Goal: Task Accomplishment & Management: Complete application form

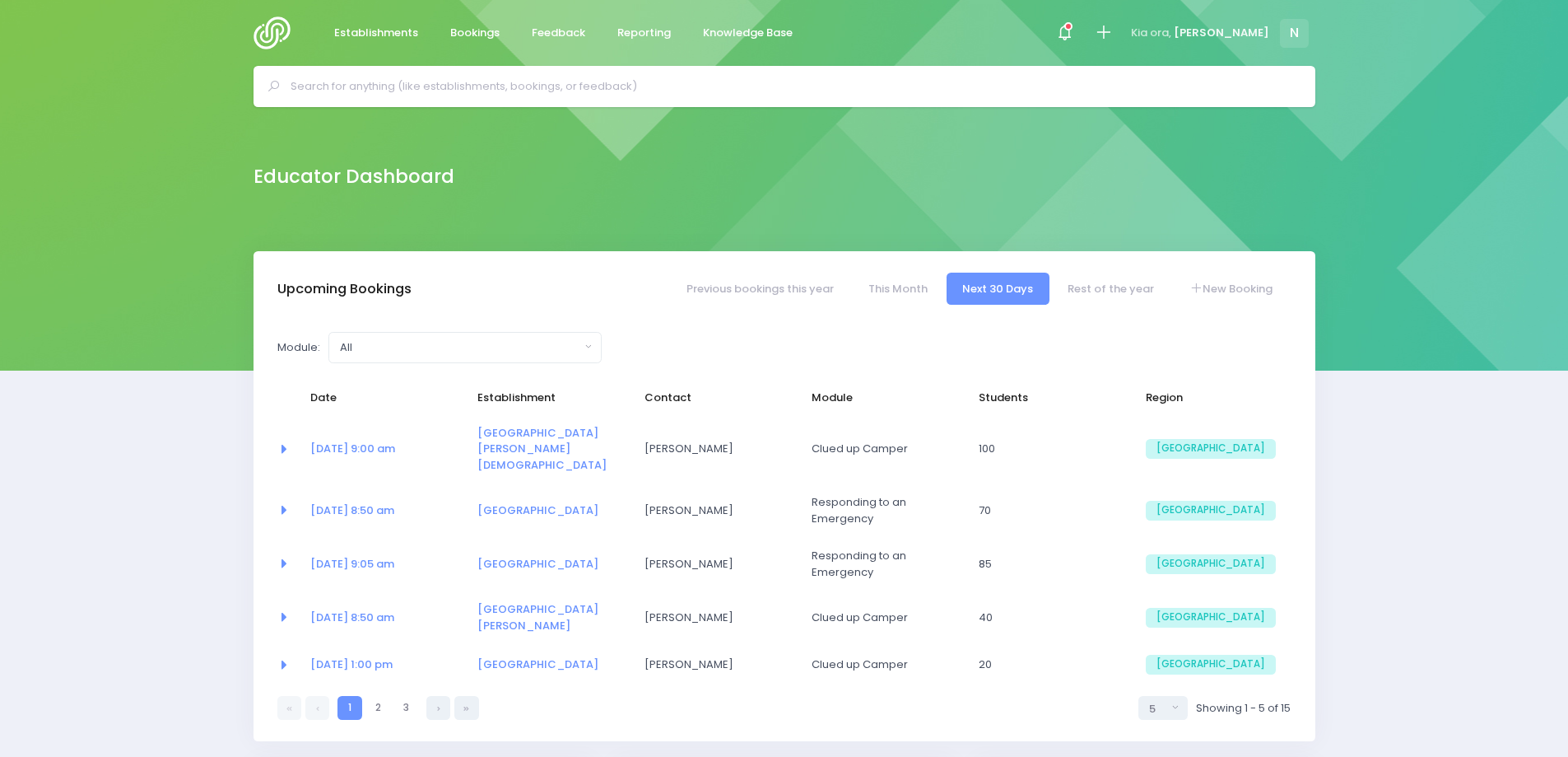
select select "5"
click at [1229, 289] on link "New Booking" at bounding box center [1231, 288] width 115 height 32
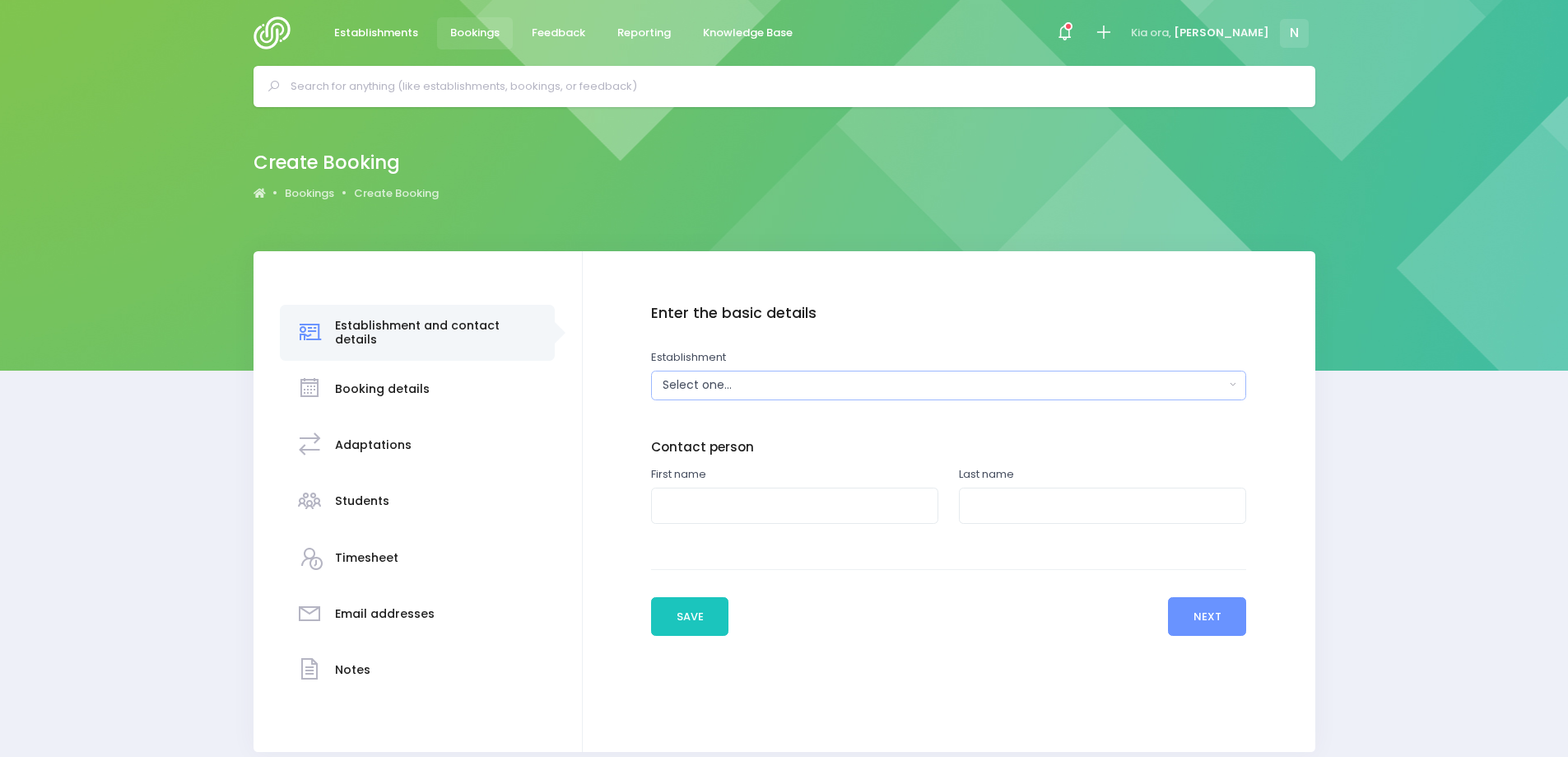
click at [847, 381] on div "Select one..." at bounding box center [943, 385] width 561 height 17
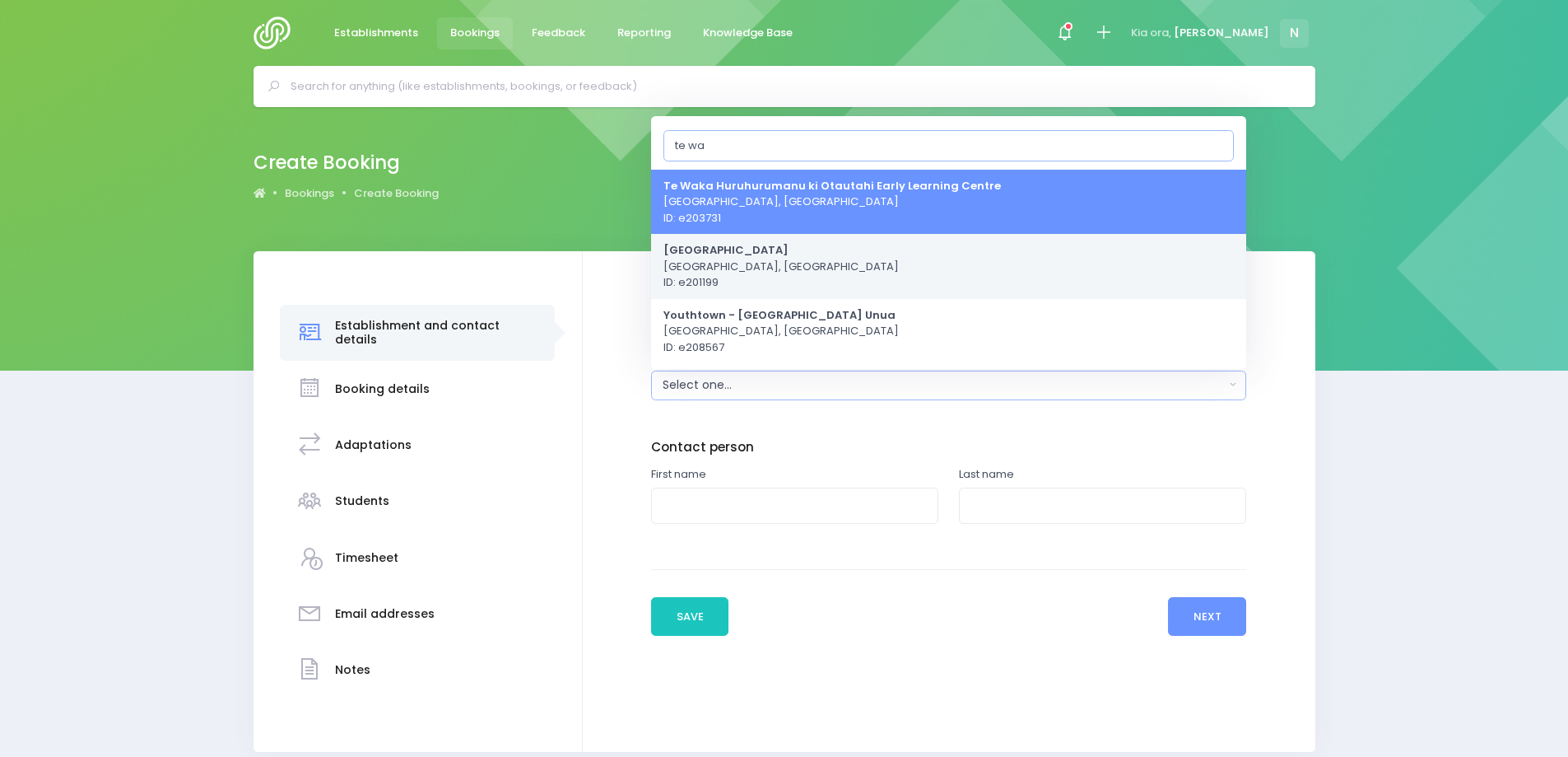
type input "te wa"
click at [729, 260] on span "Te Waka Unua School Christchurch, South Island Region ID: e201199" at bounding box center [781, 267] width 235 height 48
select select "201199"
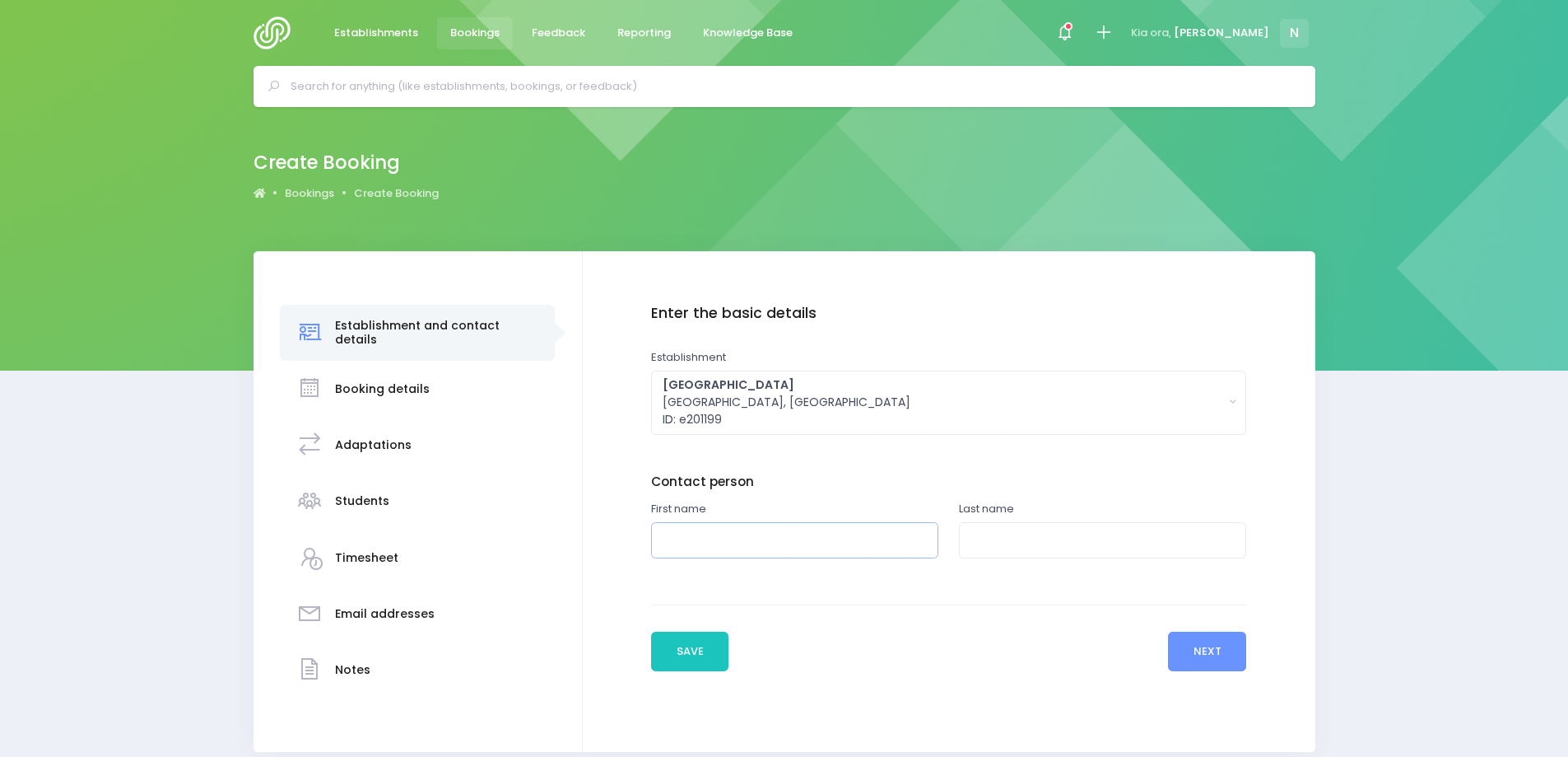
click at [739, 538] on input "text" at bounding box center [795, 541] width 287 height 37
type input "Lauren"
type input "Yaxley"
click at [1212, 647] on button "Next" at bounding box center [1207, 651] width 78 height 40
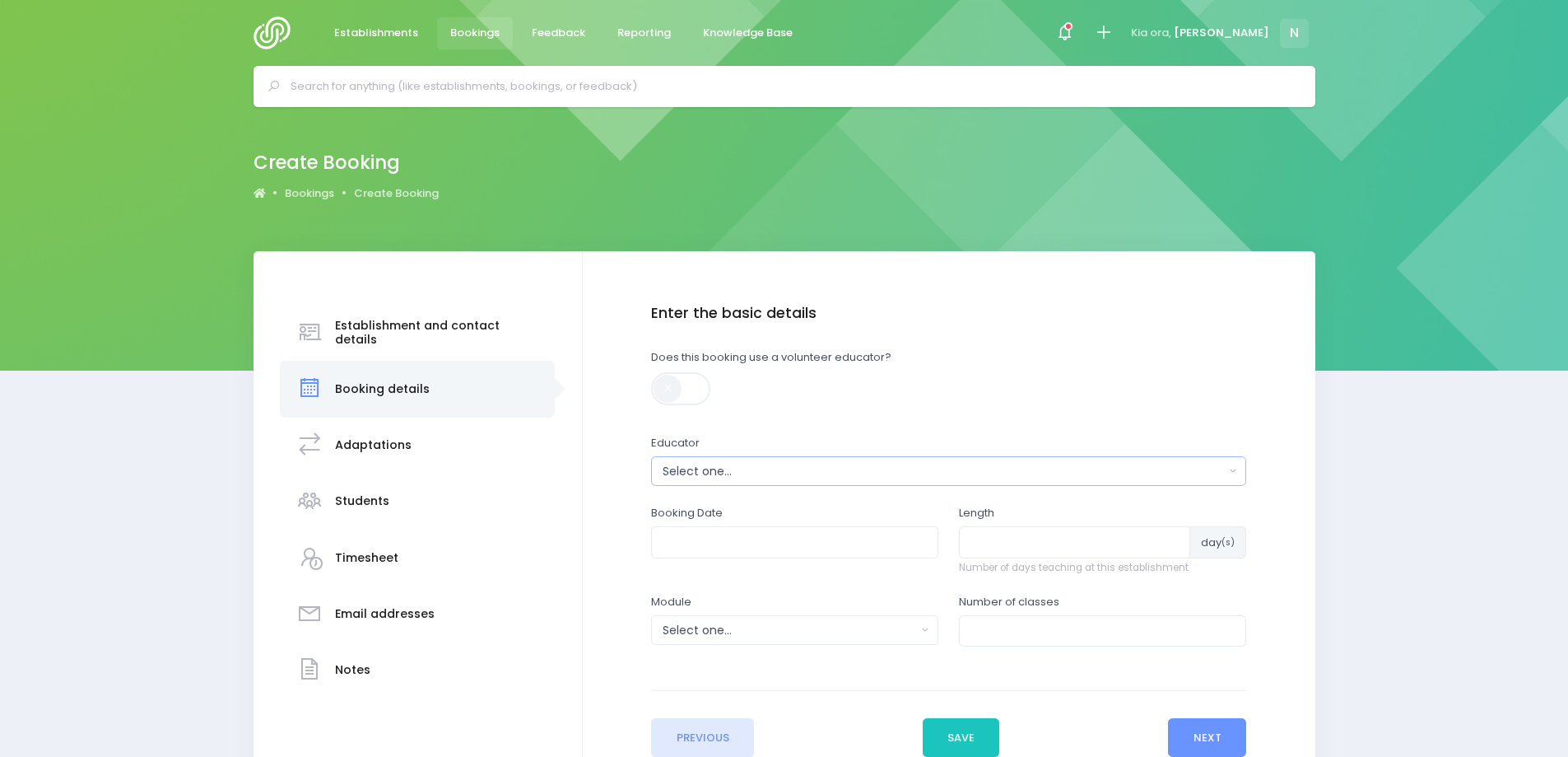
click at [673, 476] on div "Select one..." at bounding box center [943, 471] width 561 height 17
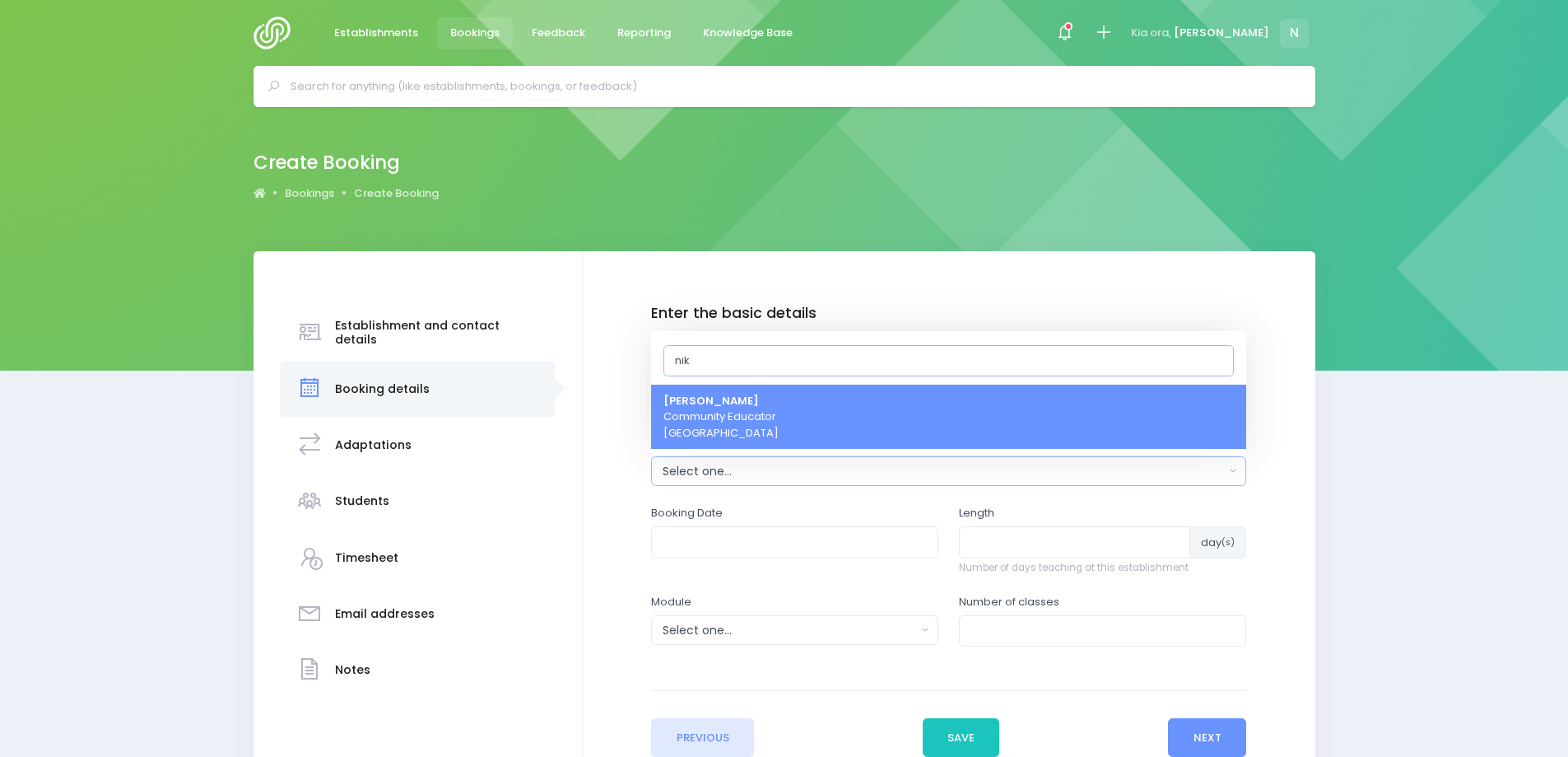
type input "nik"
click at [748, 417] on span "Nikki McLauchlan Community Educator South Island Region" at bounding box center [721, 417] width 115 height 48
select select "499387"
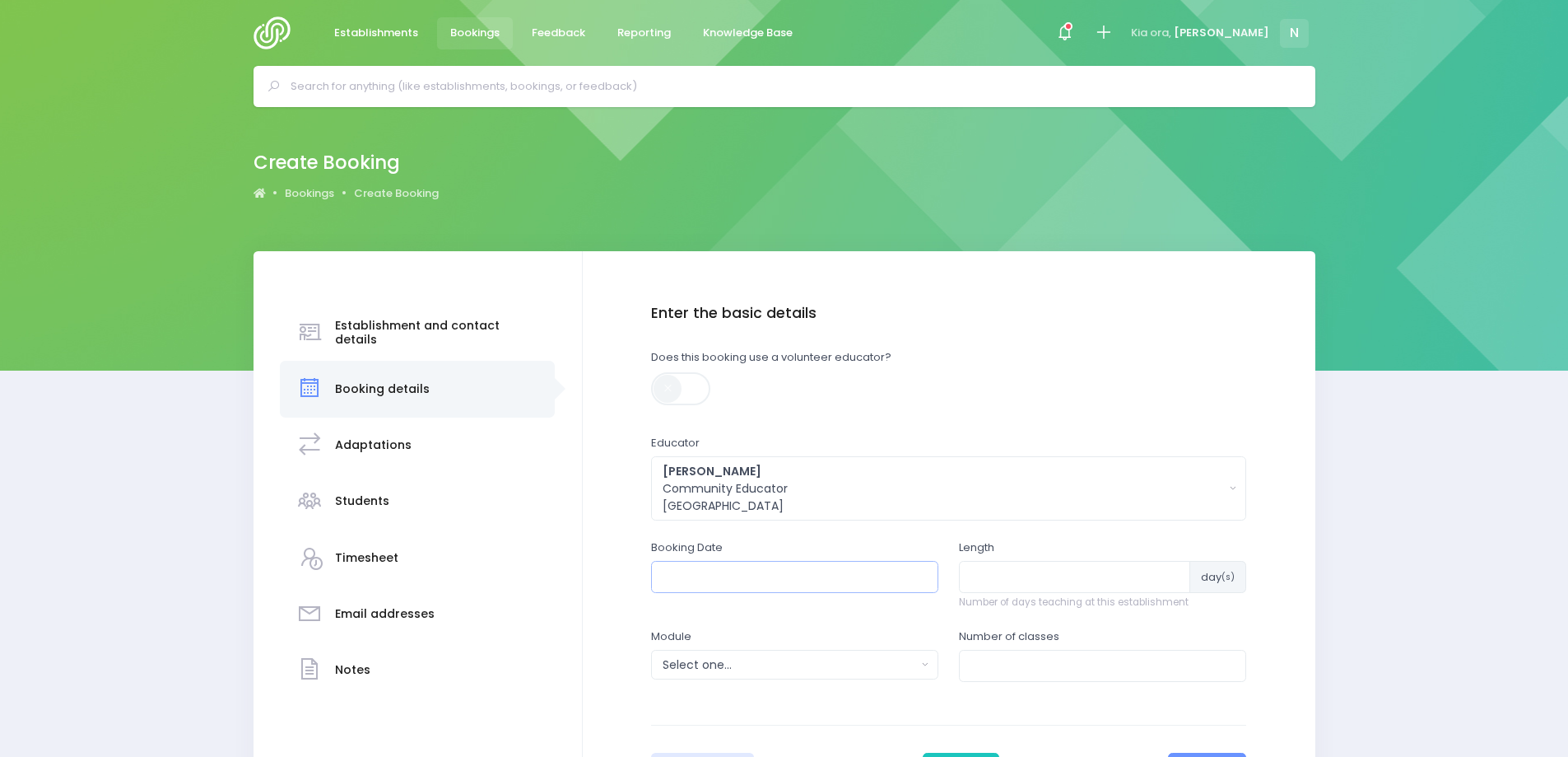
click at [706, 572] on input "text" at bounding box center [795, 577] width 287 height 31
click at [820, 750] on td "22" at bounding box center [818, 751] width 29 height 27
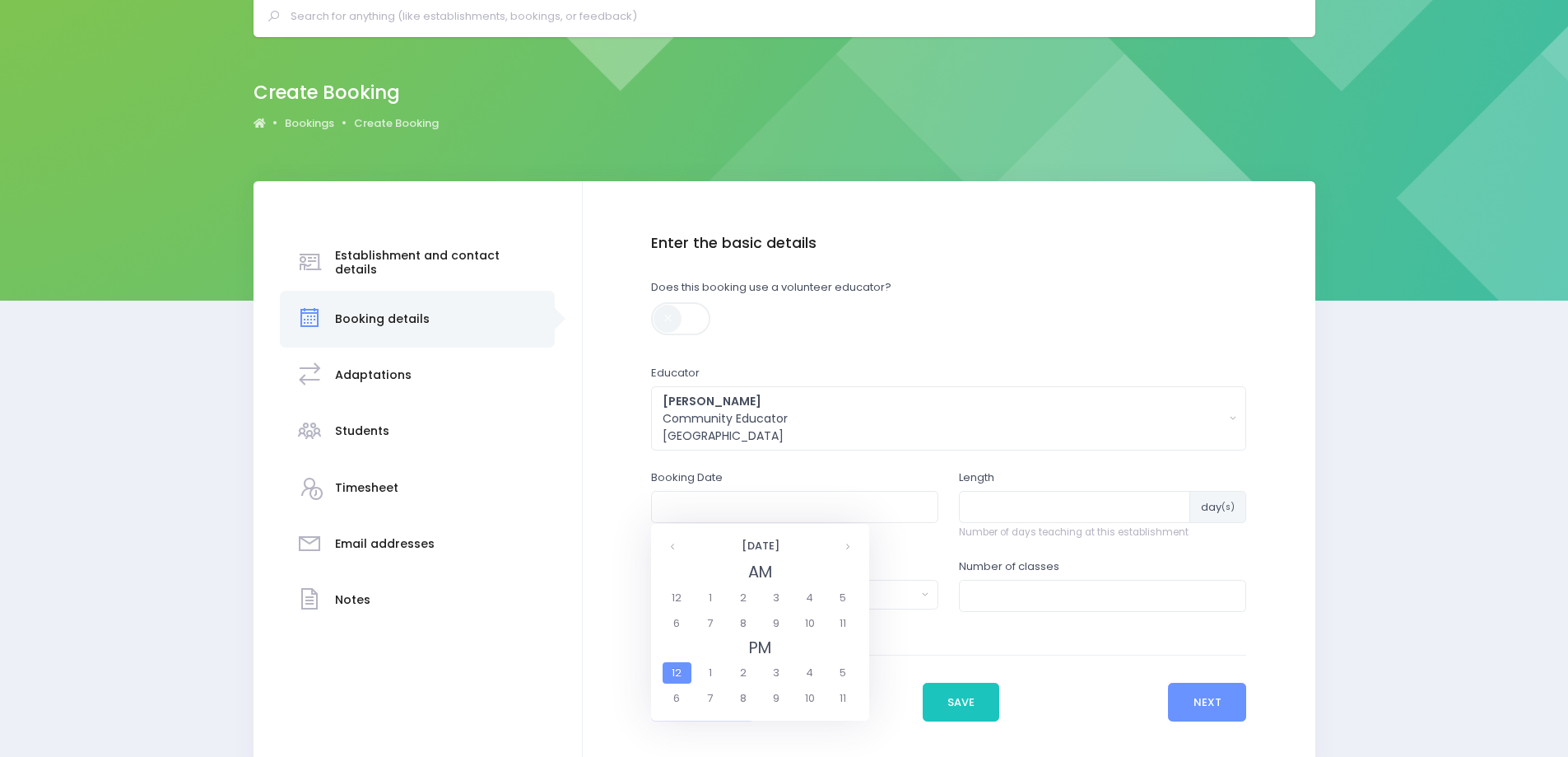
scroll to position [162, 0]
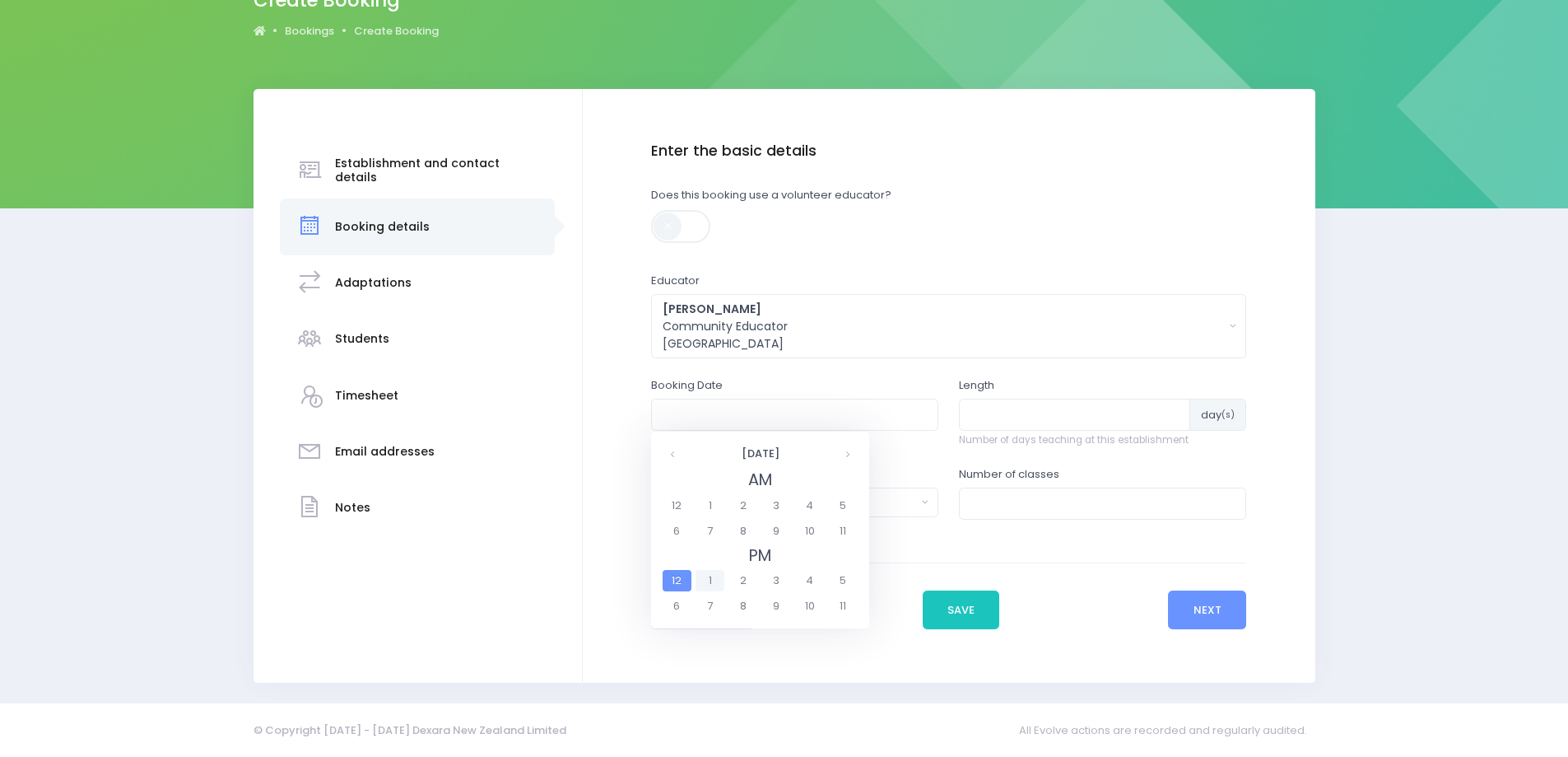
click at [708, 576] on span "1" at bounding box center [710, 581] width 29 height 21
click at [794, 526] on span "1:30" at bounding box center [786, 531] width 47 height 21
type input "22/08/2025 01:30 PM"
type input "1"
click at [1170, 407] on input "1" at bounding box center [1075, 414] width 231 height 31
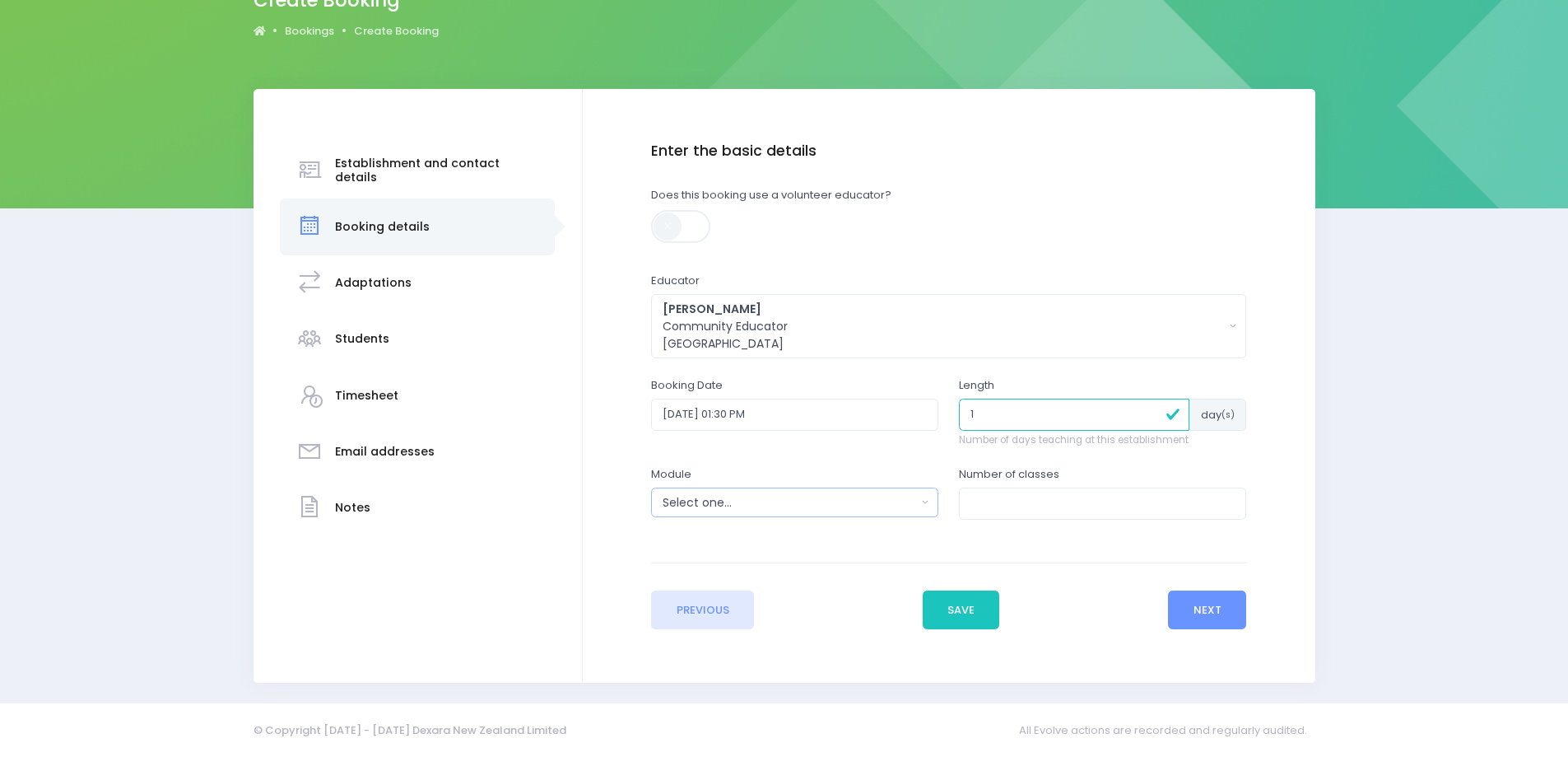
click at [925, 498] on button "Select one..." at bounding box center [795, 502] width 287 height 30
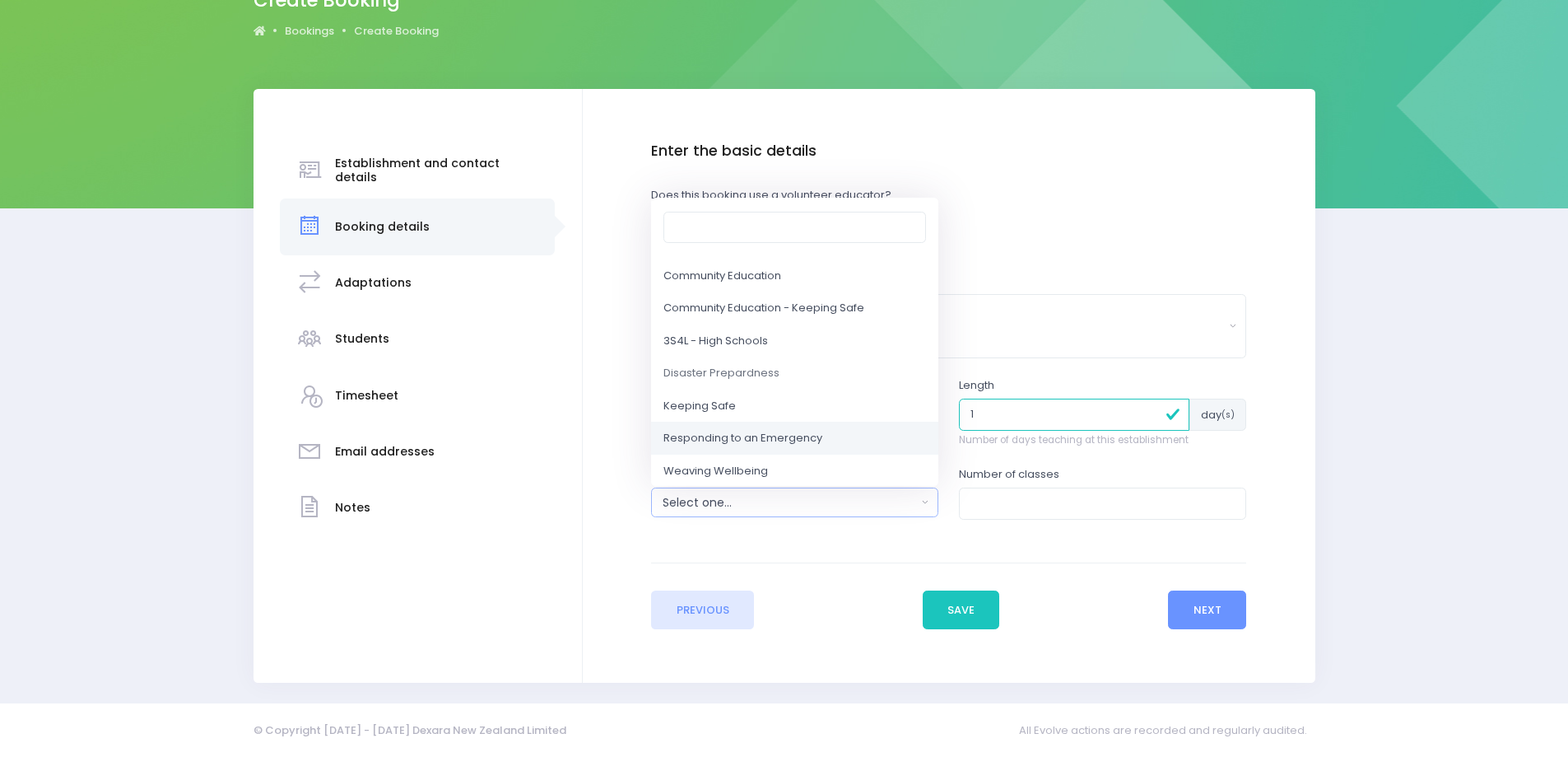
click at [736, 442] on span "Responding to an Emergency" at bounding box center [743, 438] width 159 height 16
select select "Responding to an Emergency"
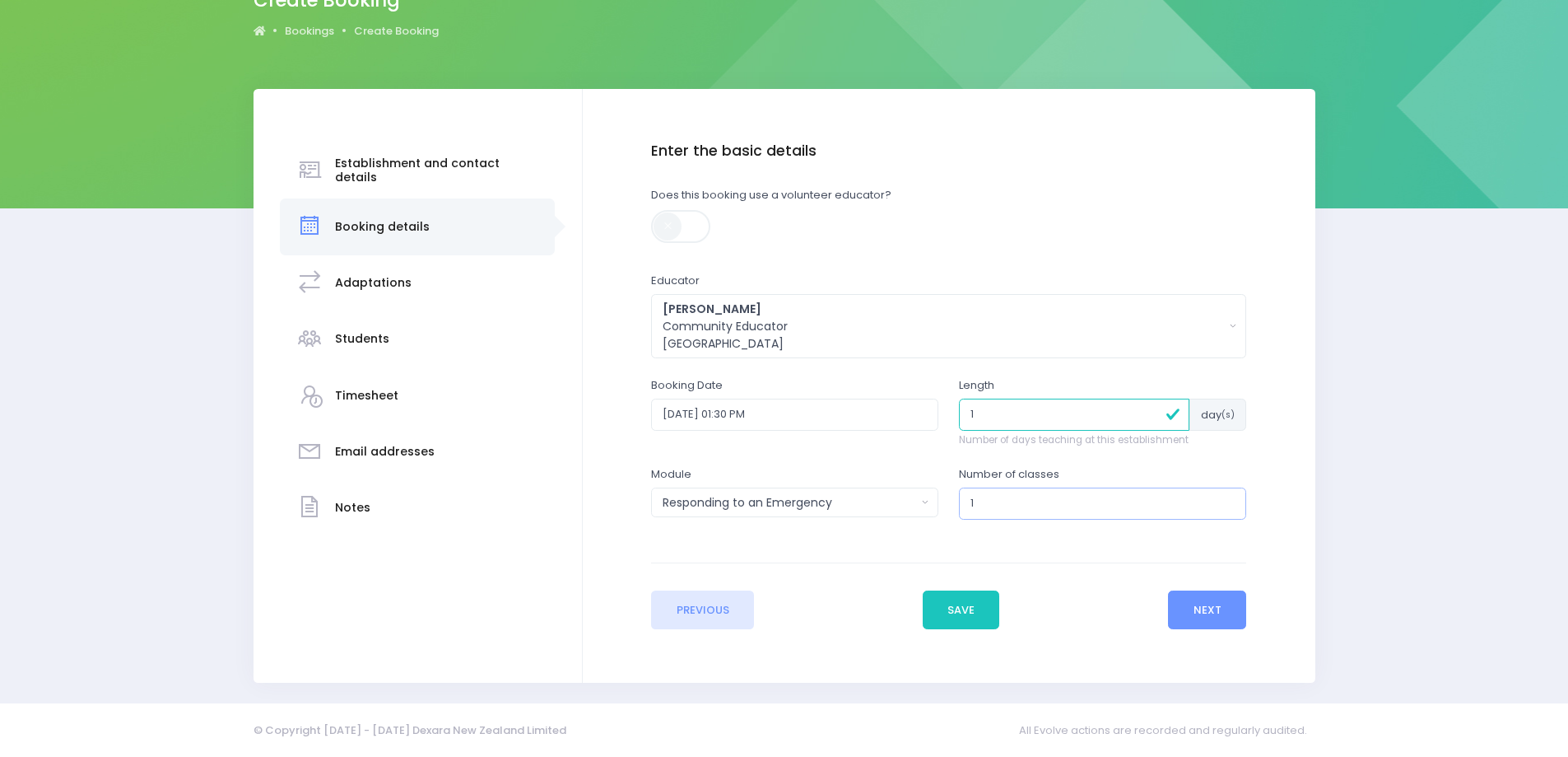
type input "1"
click at [1229, 498] on input "1" at bounding box center [1103, 503] width 287 height 31
click at [1217, 615] on button "Next" at bounding box center [1207, 610] width 78 height 40
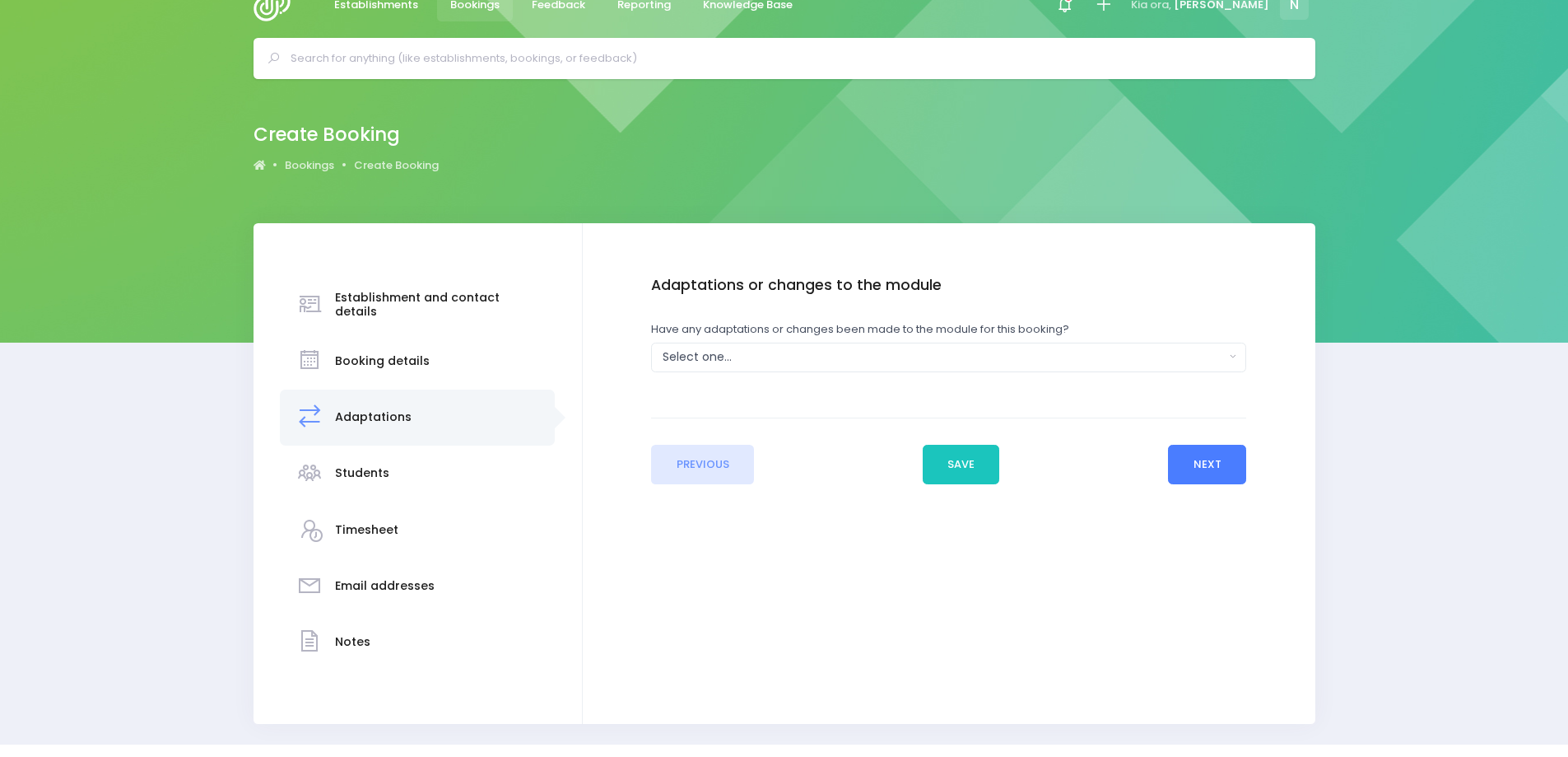
scroll to position [0, 0]
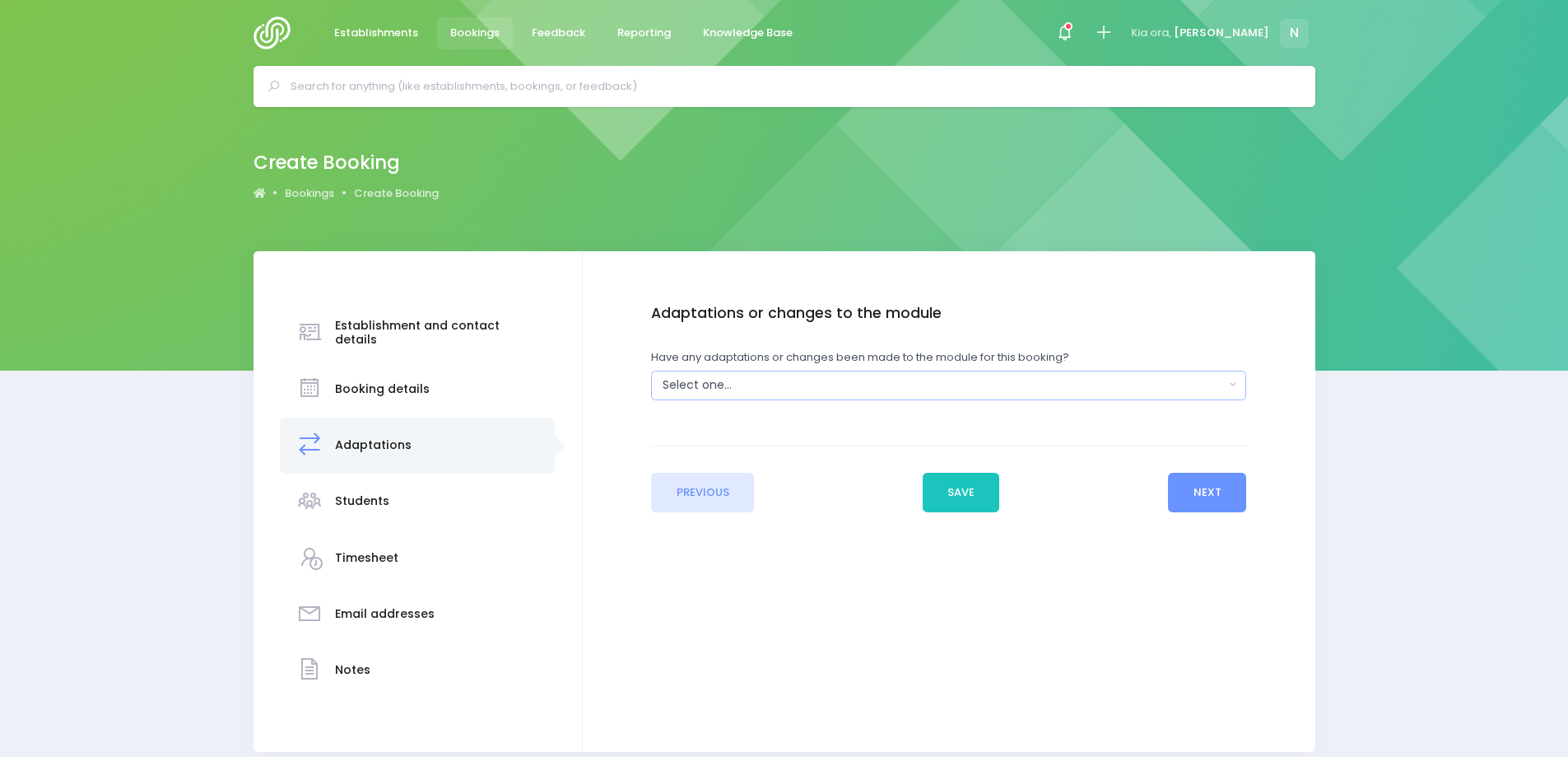
drag, startPoint x: 829, startPoint y: 378, endPoint x: 818, endPoint y: 403, distance: 27.3
click at [829, 380] on div "Select one..." at bounding box center [943, 385] width 561 height 17
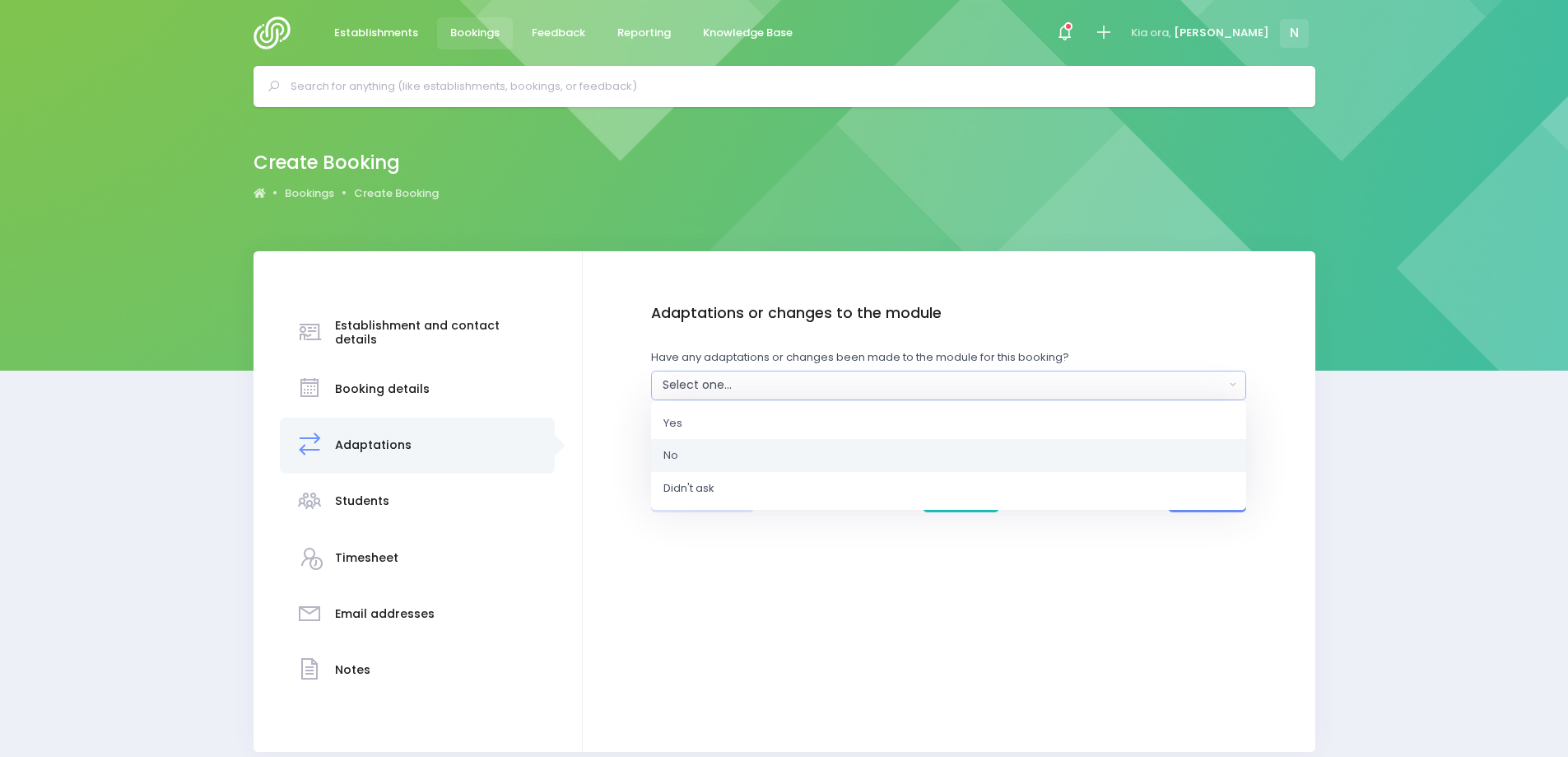
click at [780, 457] on link "No" at bounding box center [949, 456] width 595 height 33
select select "No"
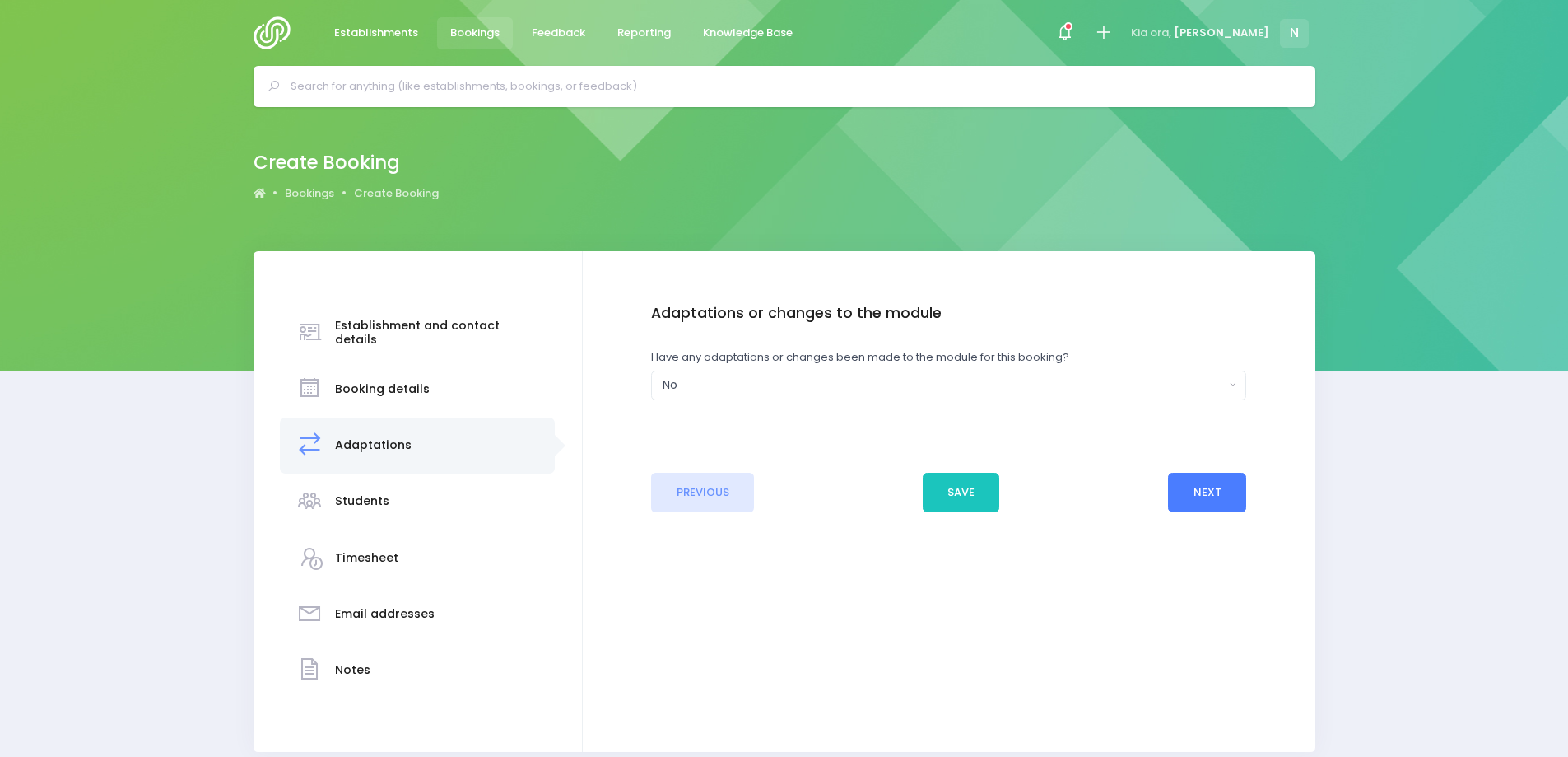
click at [1221, 489] on button "Next" at bounding box center [1207, 492] width 78 height 40
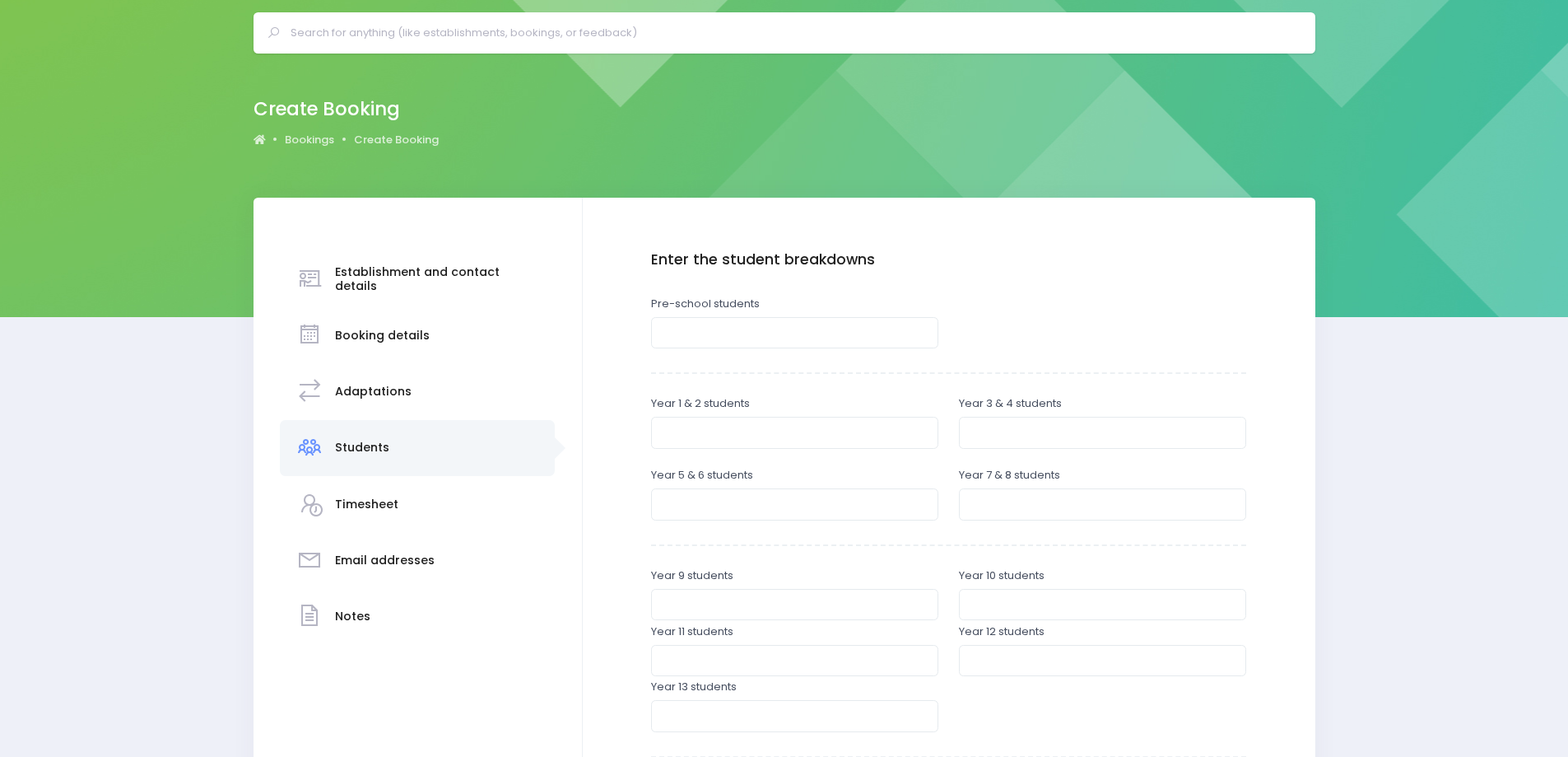
scroll to position [82, 0]
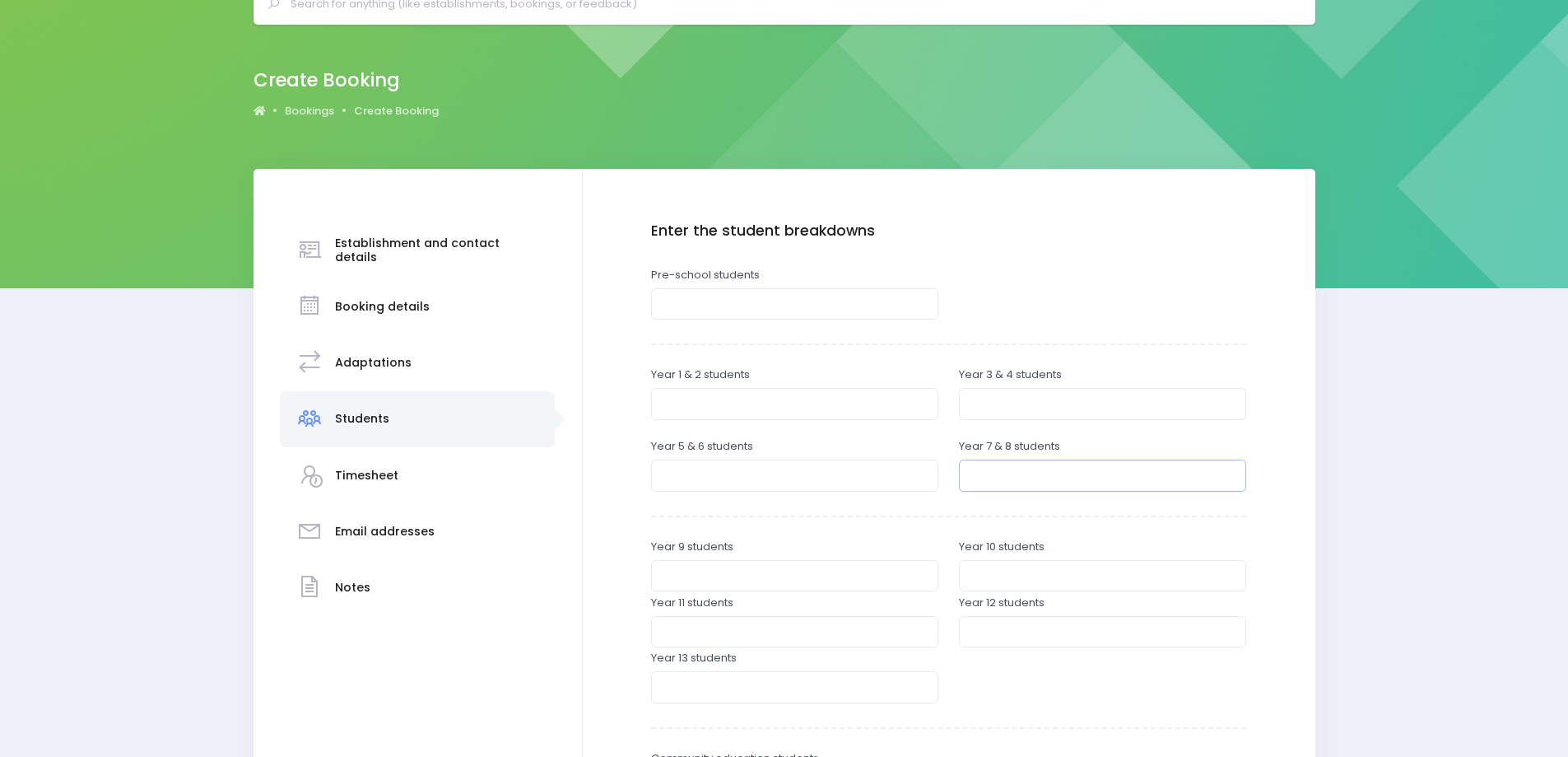
click at [1003, 473] on input "number" at bounding box center [1103, 475] width 287 height 31
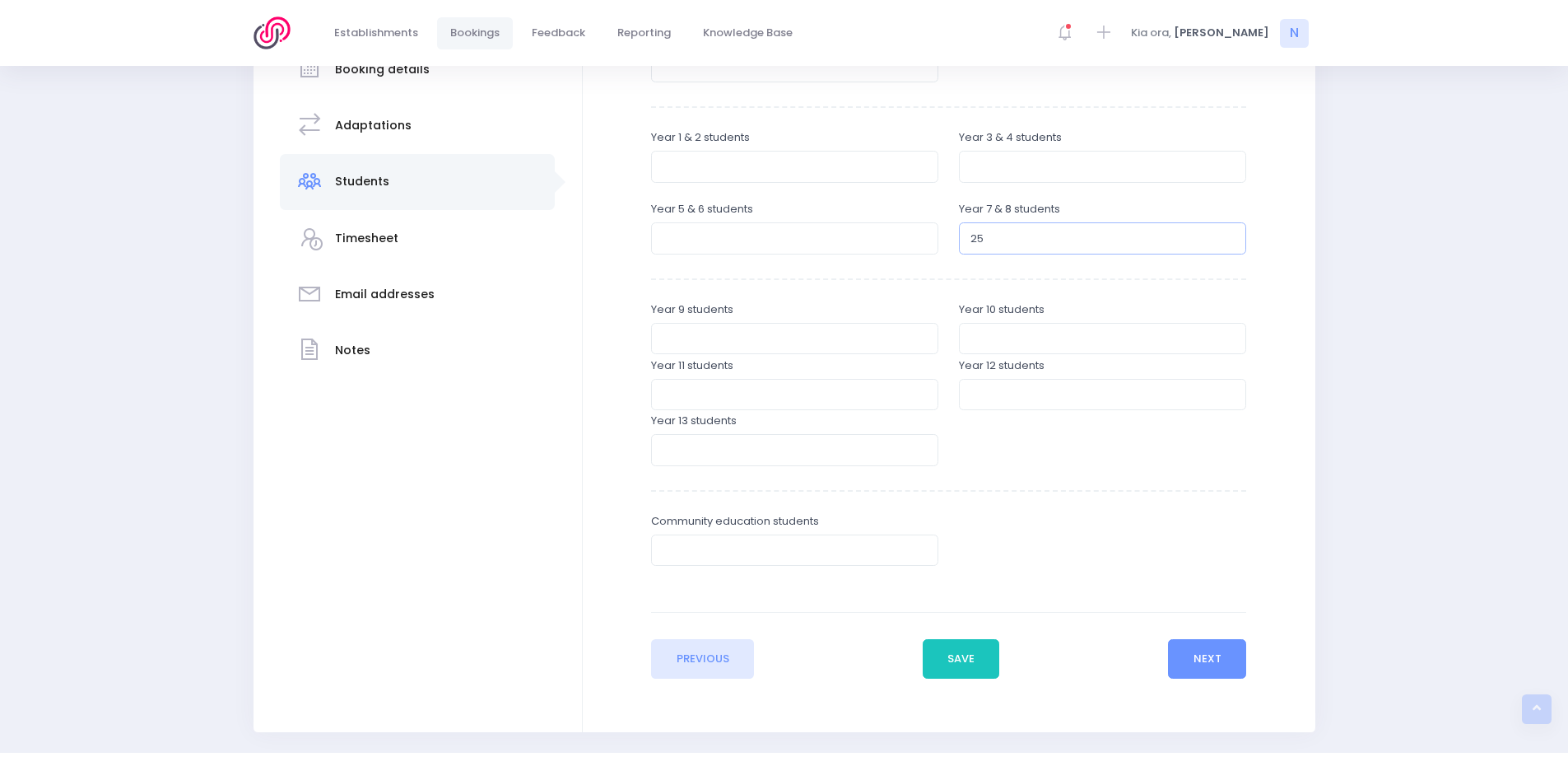
scroll to position [369, 0]
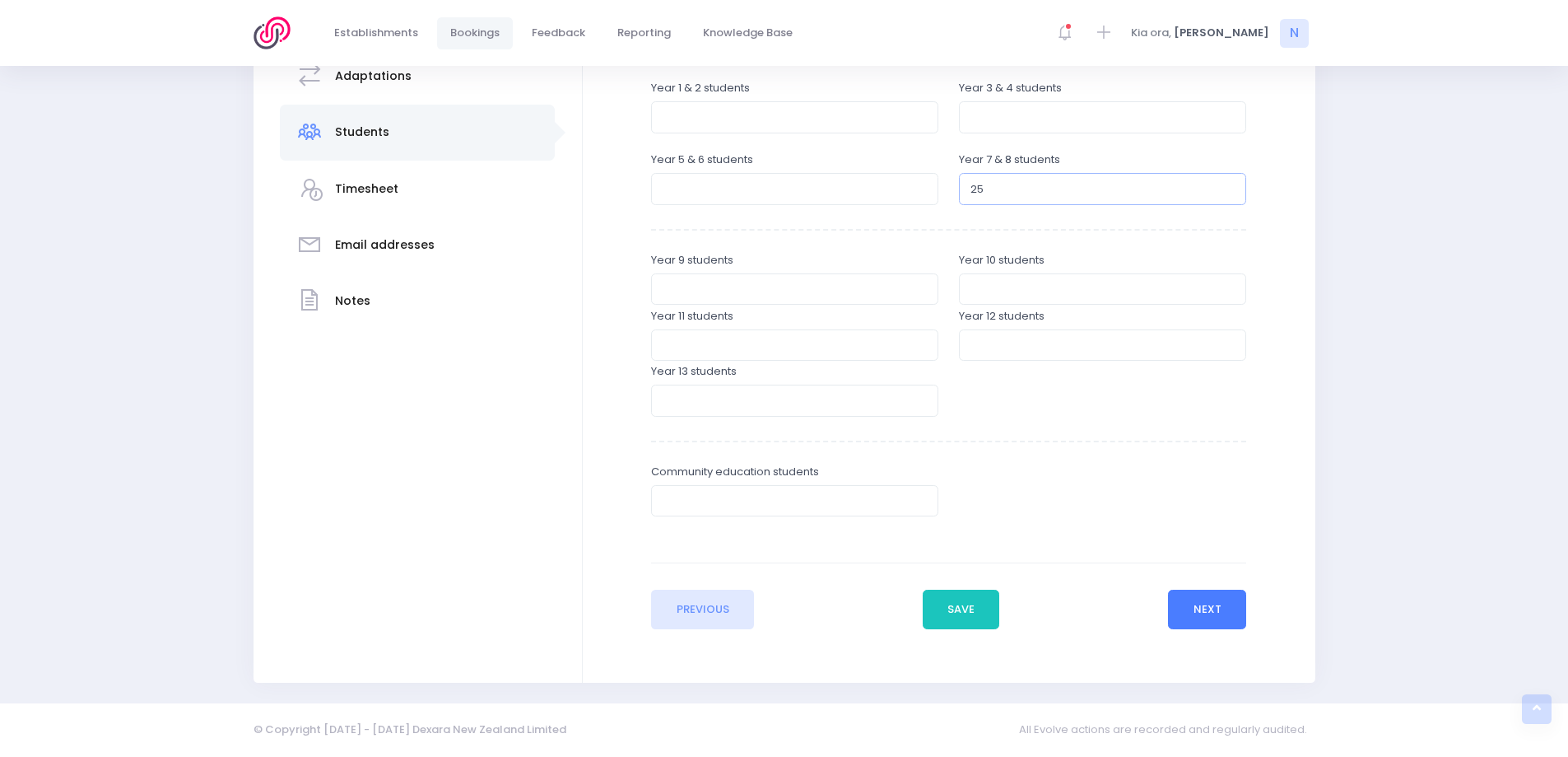
type input "25"
click at [1201, 615] on button "Next" at bounding box center [1207, 609] width 78 height 40
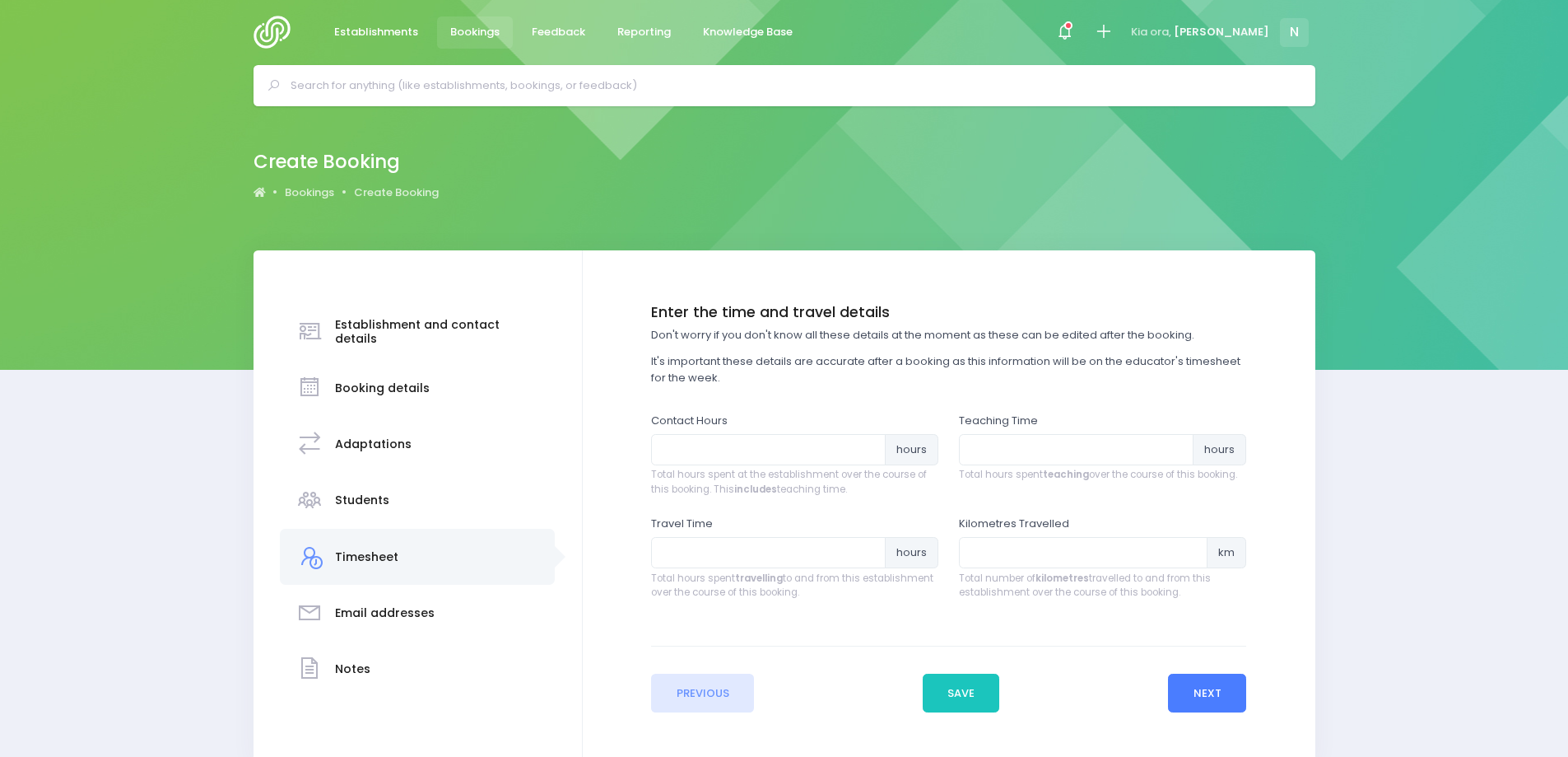
scroll to position [0, 0]
click at [735, 456] on input "number" at bounding box center [768, 451] width 235 height 31
type input "2"
click at [995, 452] on input "number" at bounding box center [1077, 451] width 235 height 31
type input "1.5"
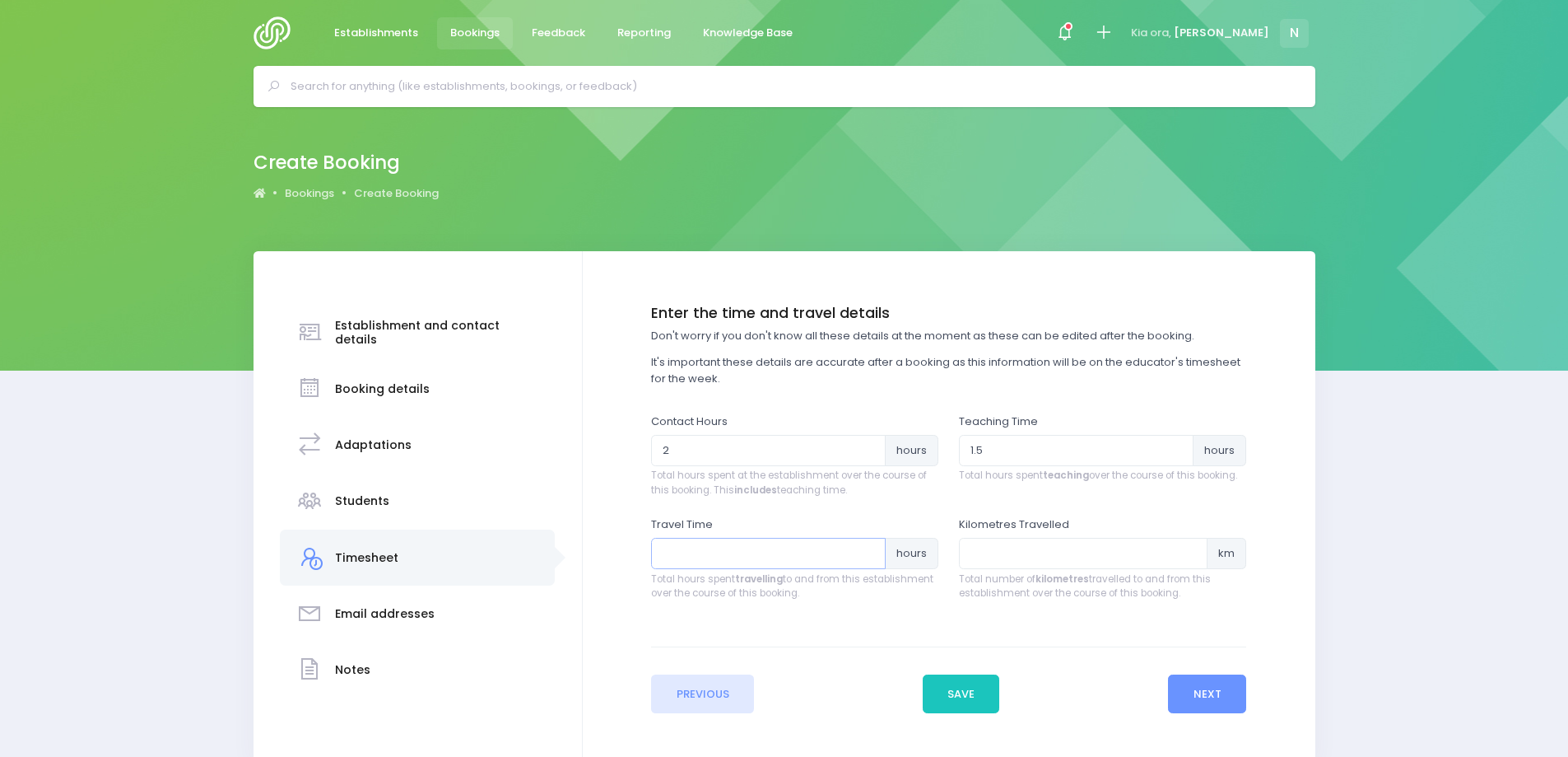
click at [711, 552] on input "number" at bounding box center [768, 553] width 235 height 31
type input "1.25"
click at [1190, 689] on button "Next" at bounding box center [1207, 694] width 78 height 40
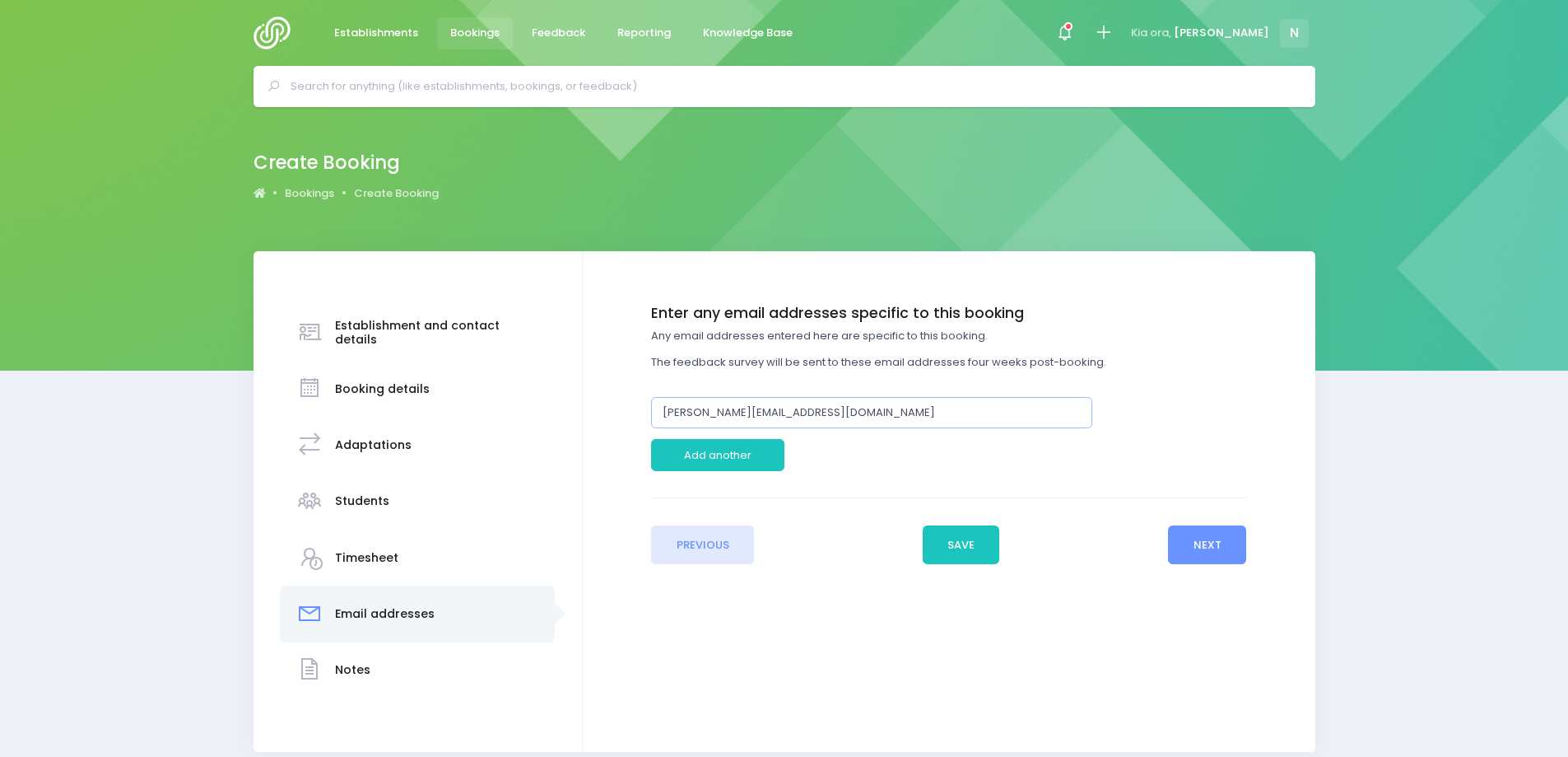
drag, startPoint x: 696, startPoint y: 413, endPoint x: 555, endPoint y: 436, distance: 142.9
click at [639, 429] on div "Enter the basic details Establishment Select one... 120 Aerodrome Rd Preschool …" at bounding box center [949, 434] width 700 height 260
type input "[EMAIL_ADDRESS][DOMAIN_NAME]"
click at [1190, 551] on button "Next" at bounding box center [1207, 545] width 78 height 40
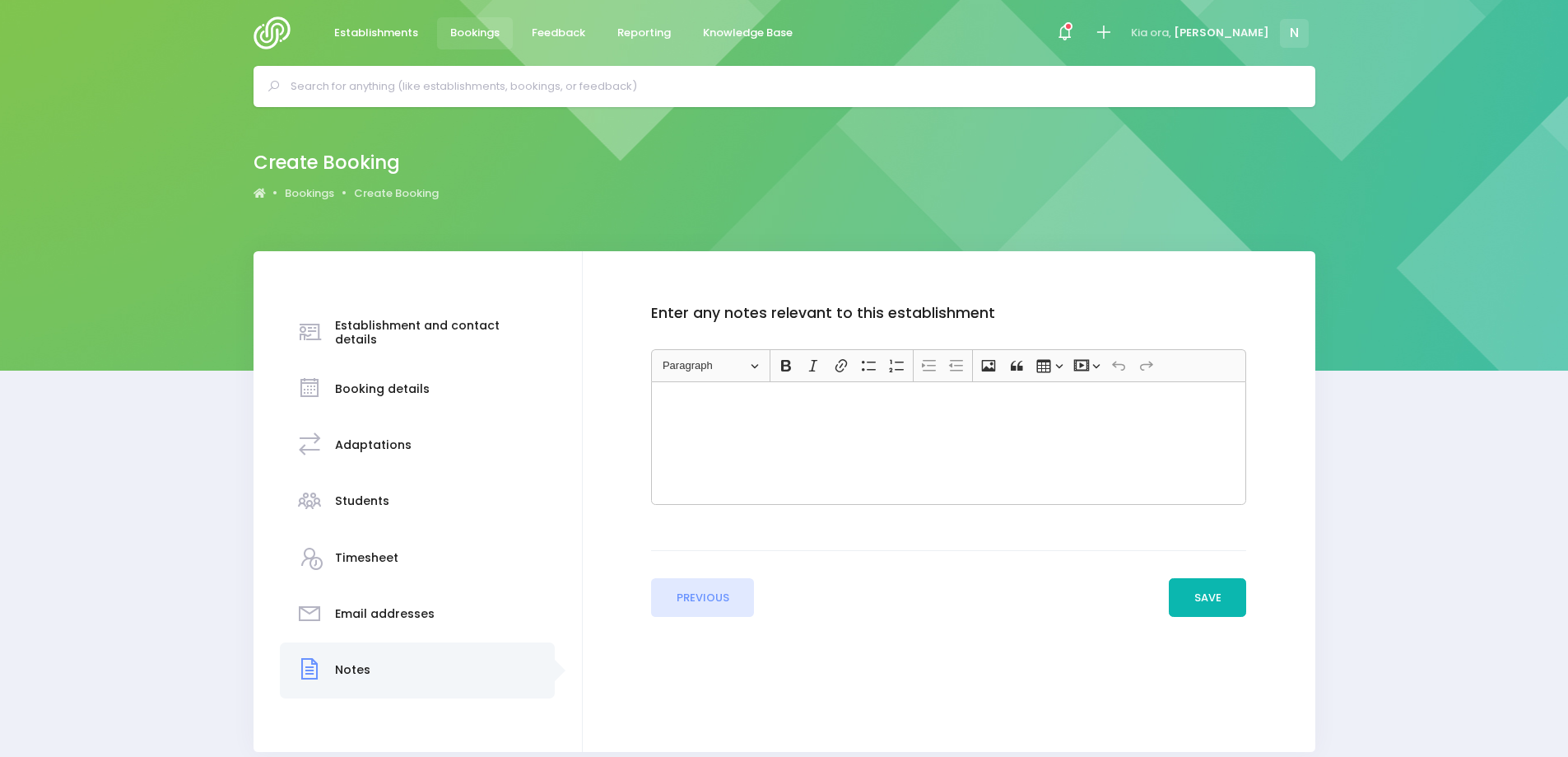
click at [1198, 599] on button "Save" at bounding box center [1207, 597] width 78 height 40
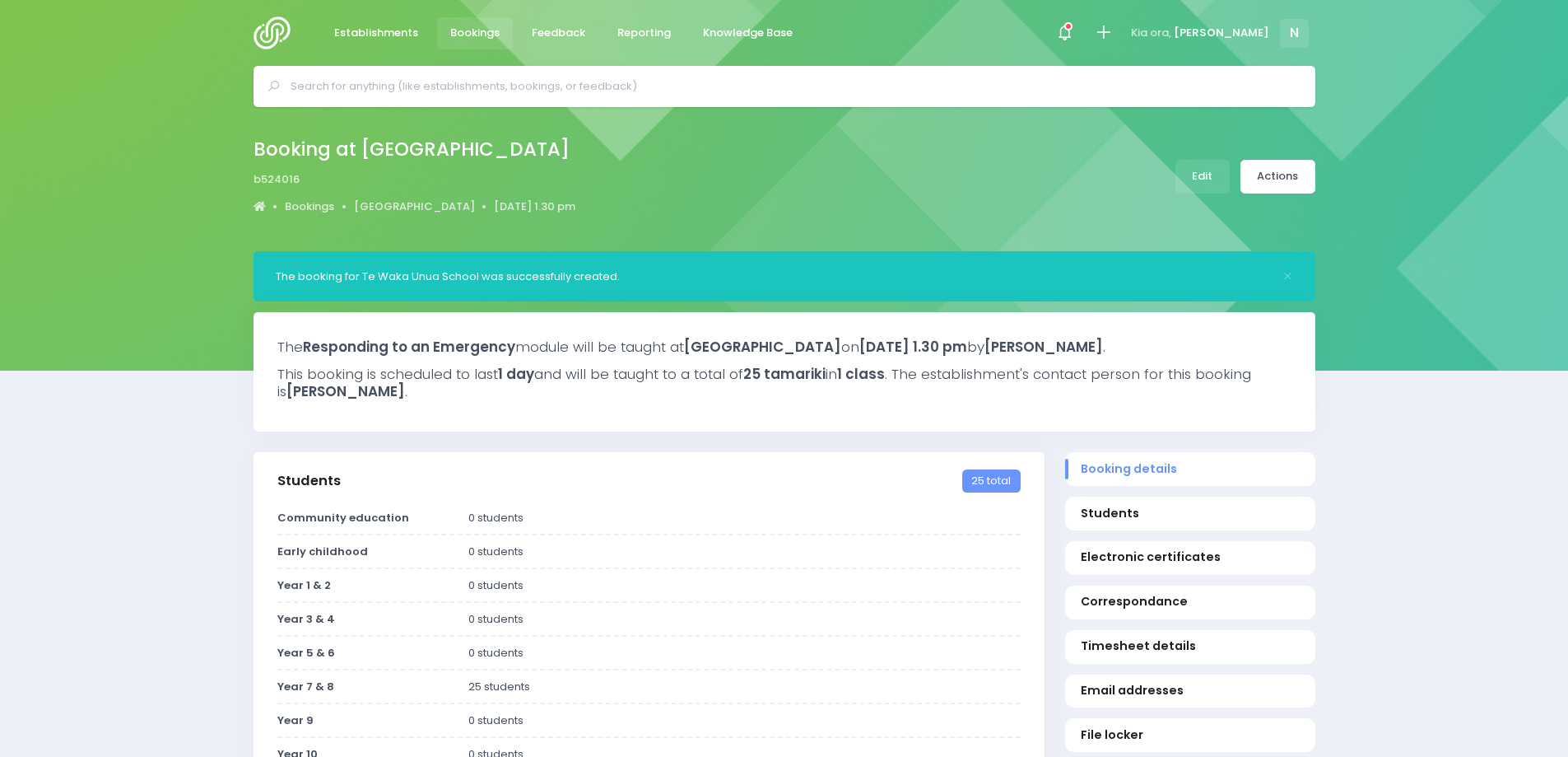
select select "5"
click at [1274, 181] on link "Actions" at bounding box center [1277, 176] width 75 height 34
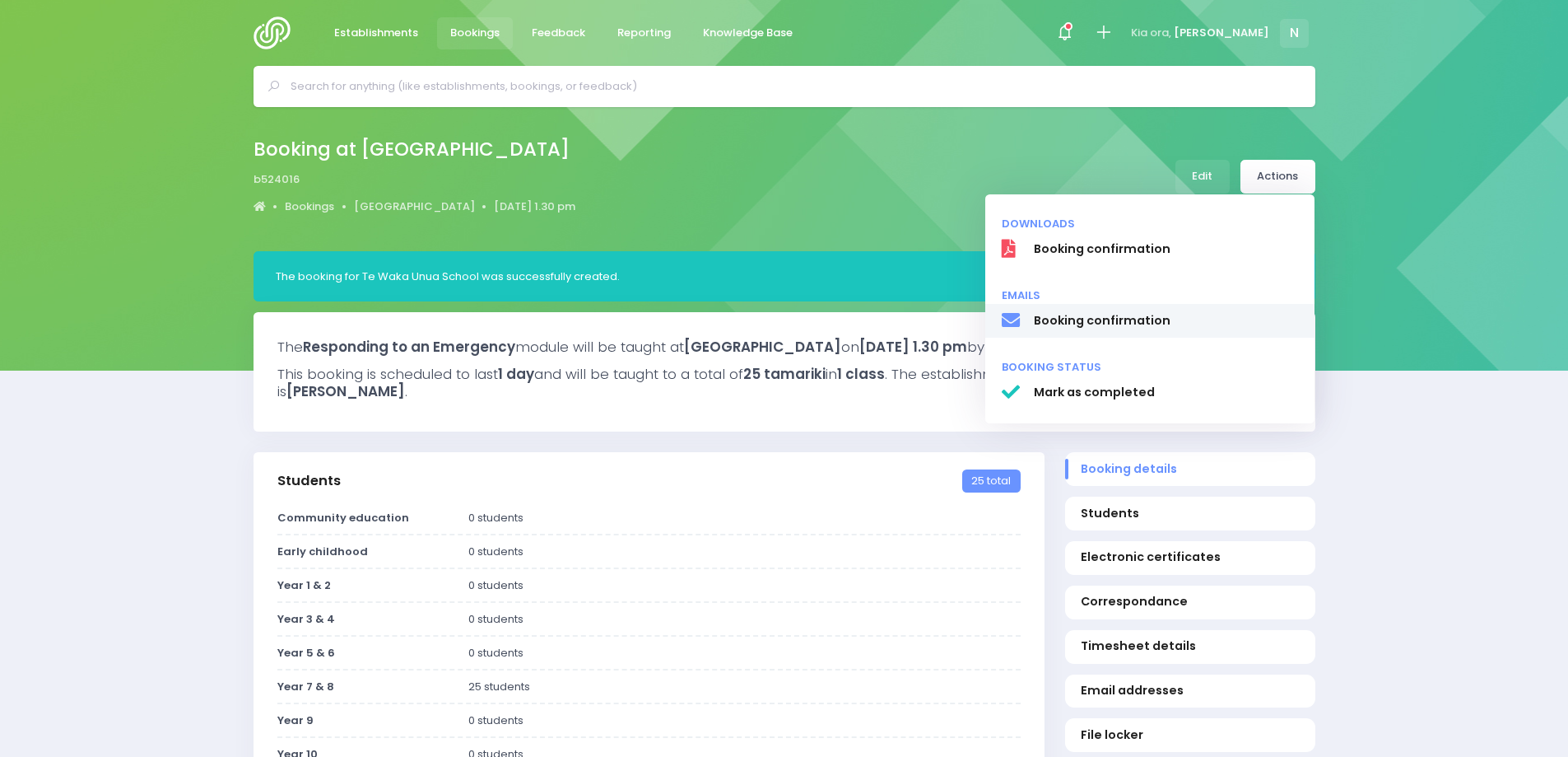
click at [1155, 320] on span "Booking confirmation" at bounding box center [1166, 321] width 266 height 17
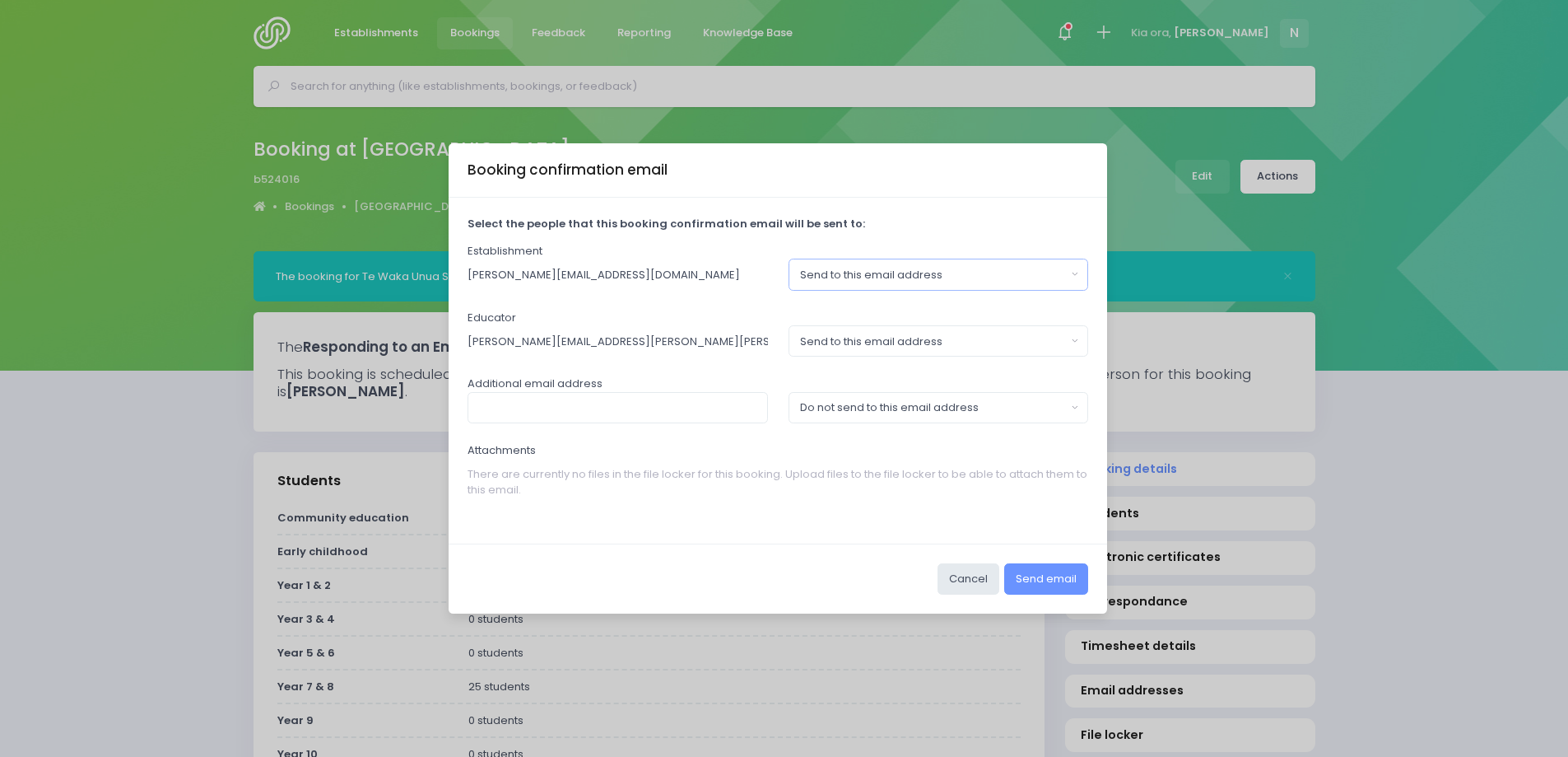
click at [845, 278] on div "Send to this email address" at bounding box center [933, 274] width 267 height 16
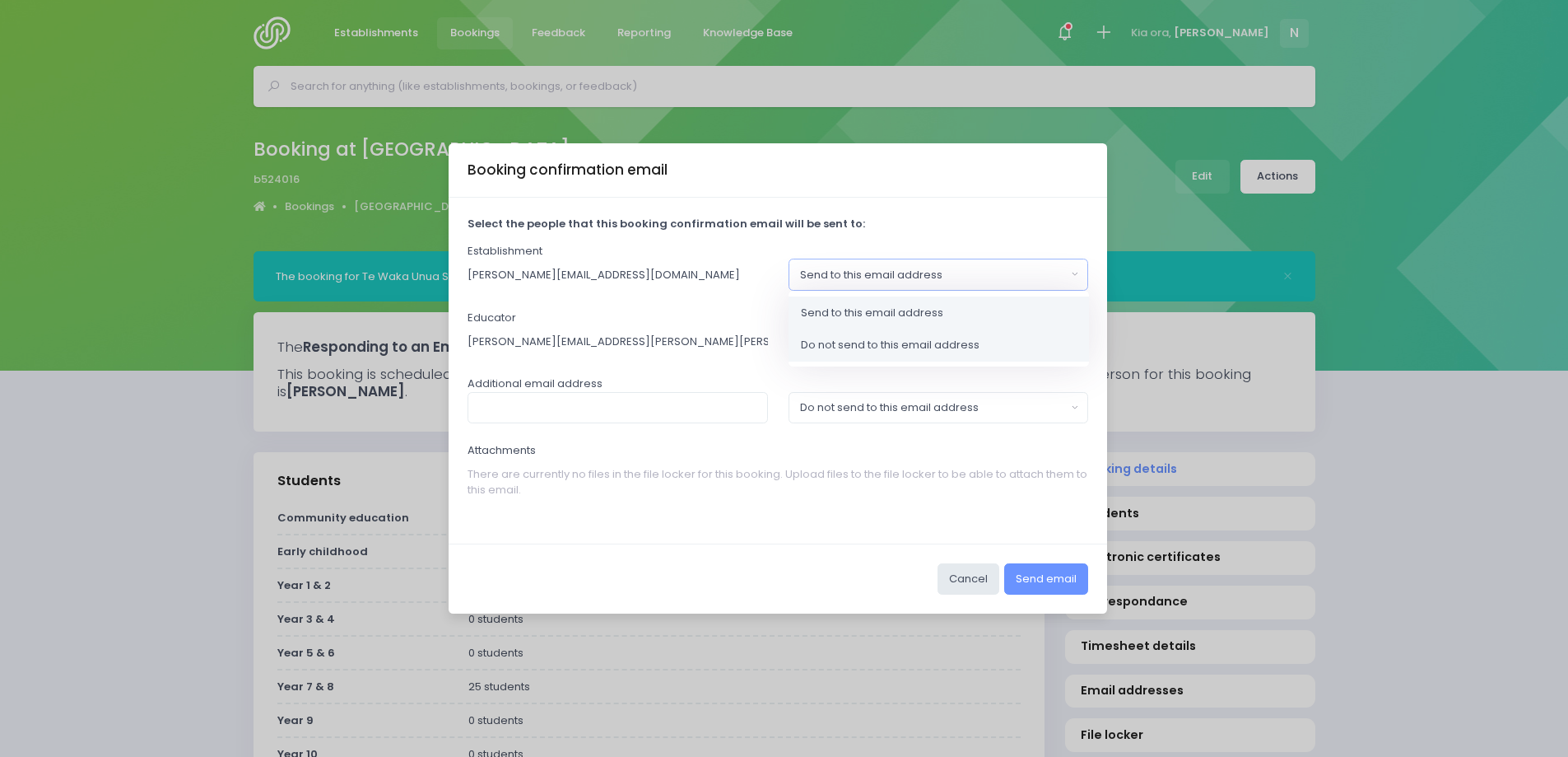
click at [839, 345] on span "Do not send to this email address" at bounding box center [891, 344] width 178 height 16
select select "no_email"
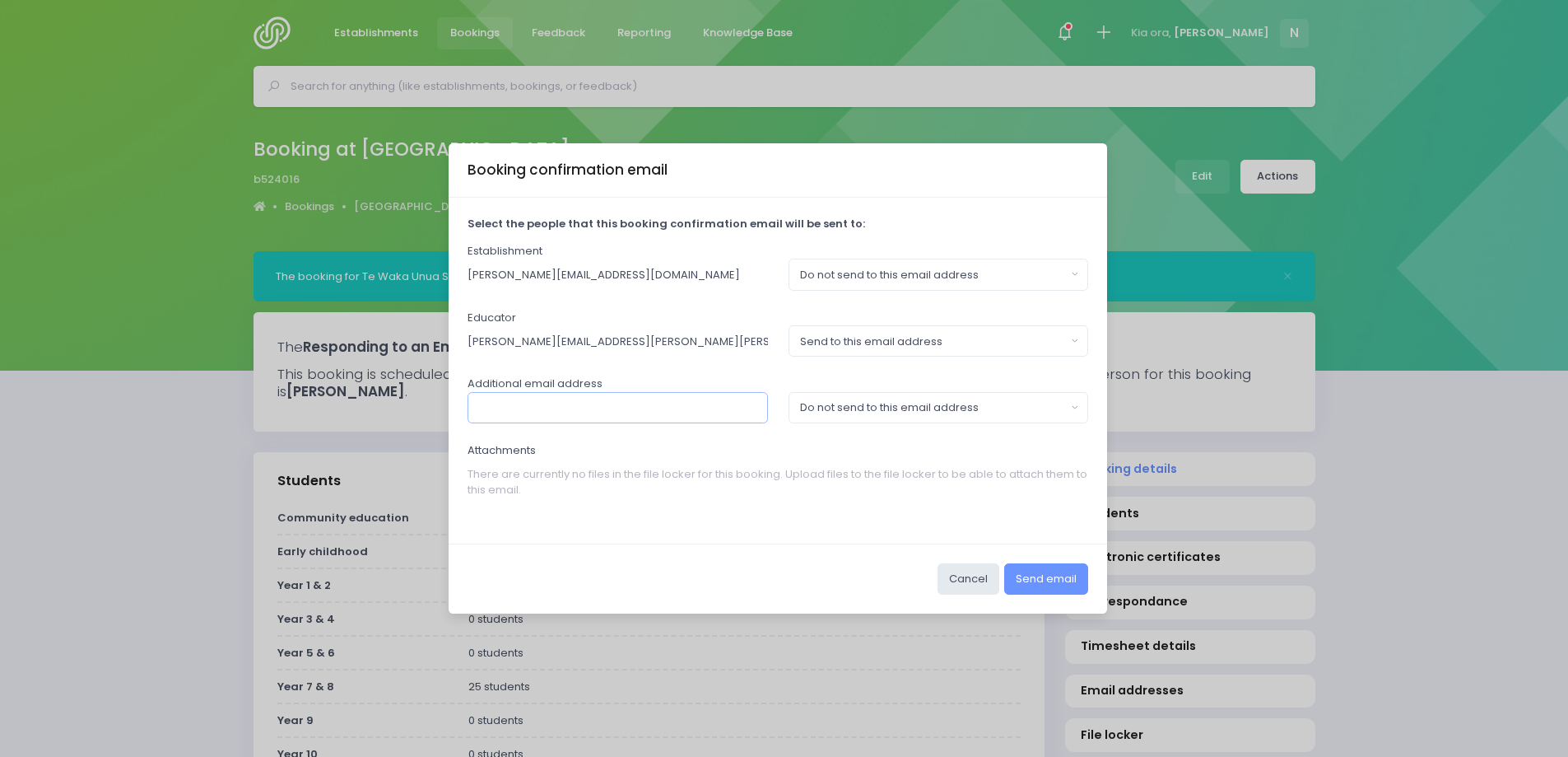
click at [631, 404] on input "text" at bounding box center [618, 407] width 300 height 31
type input "lyaxley@tewaka.school.nz"
click at [810, 406] on div "Do not send to this email address" at bounding box center [933, 407] width 267 height 16
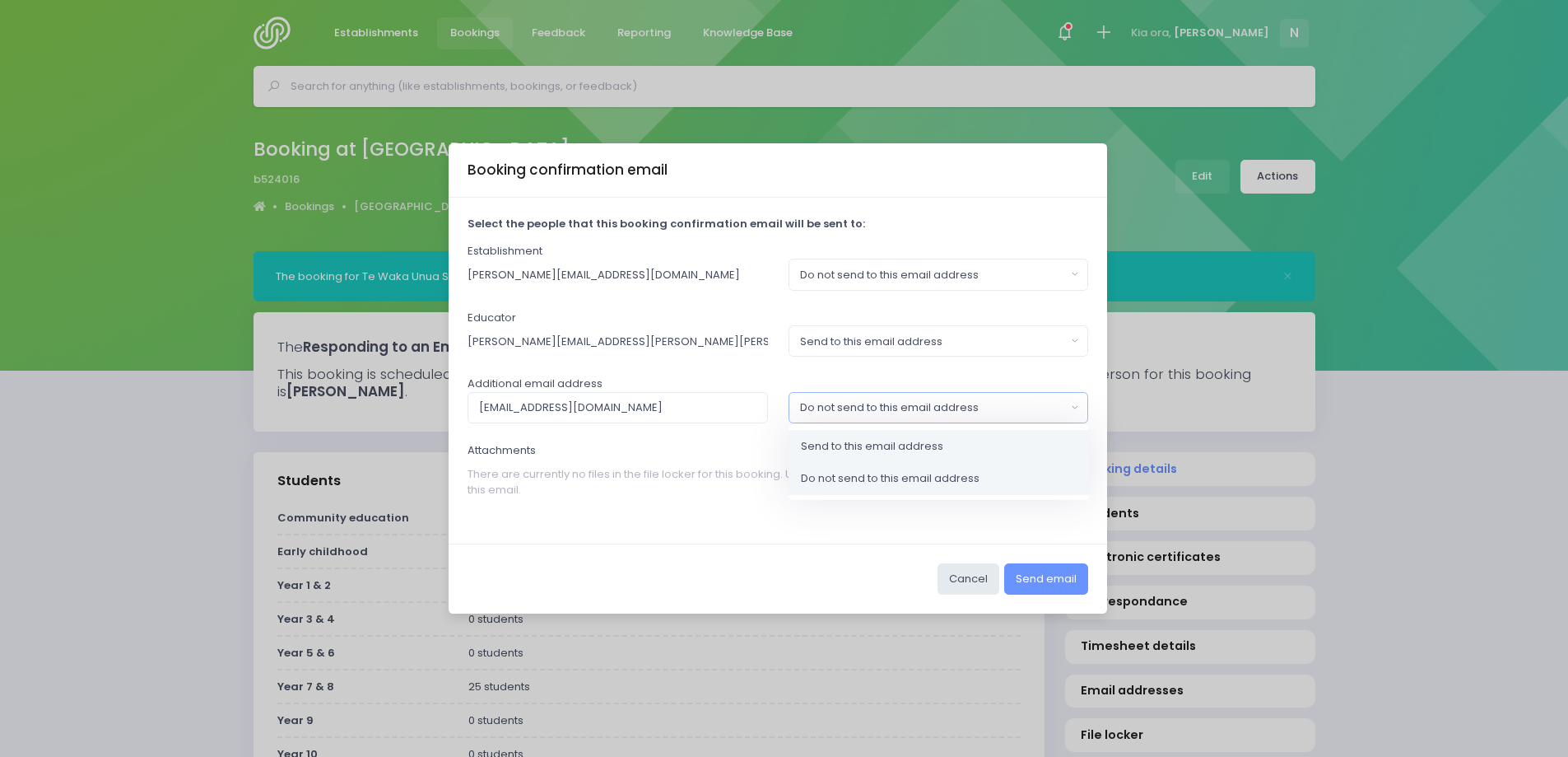
click at [829, 446] on span "Send to this email address" at bounding box center [872, 445] width 142 height 16
select select "send"
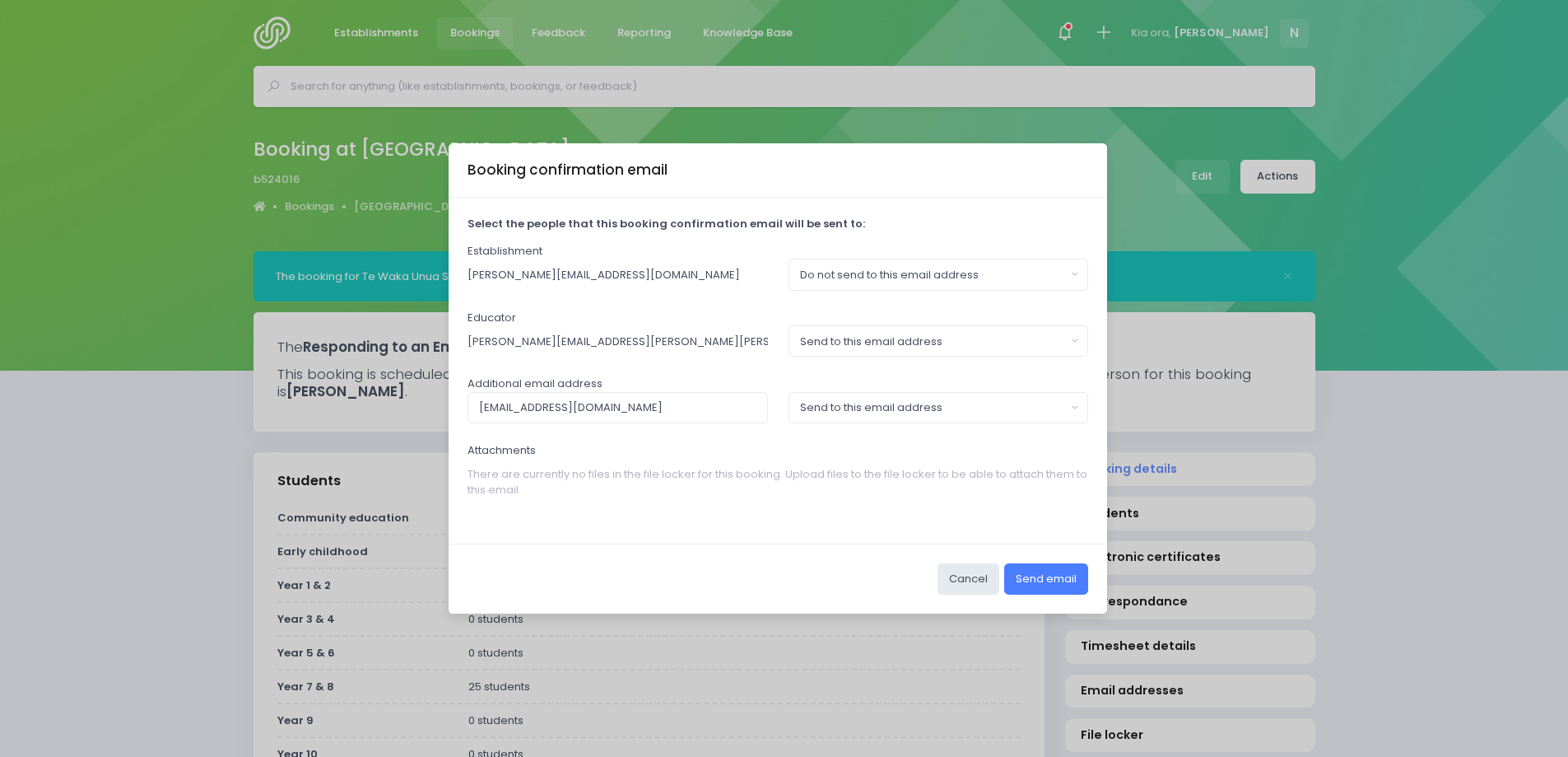
click at [1040, 585] on button "Send email" at bounding box center [1046, 579] width 84 height 31
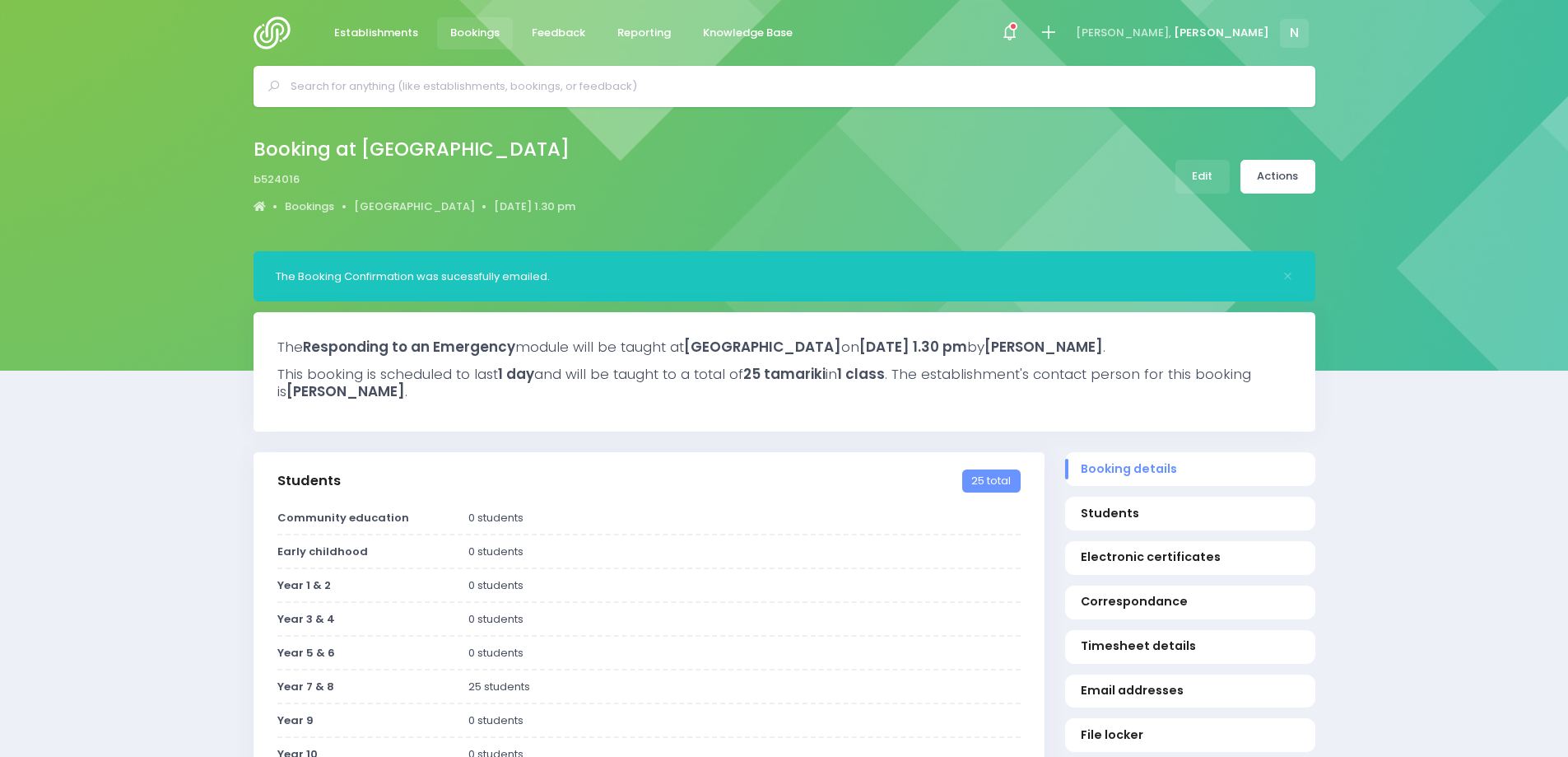
select select "5"
click at [385, 30] on span "Establishments" at bounding box center [376, 32] width 84 height 16
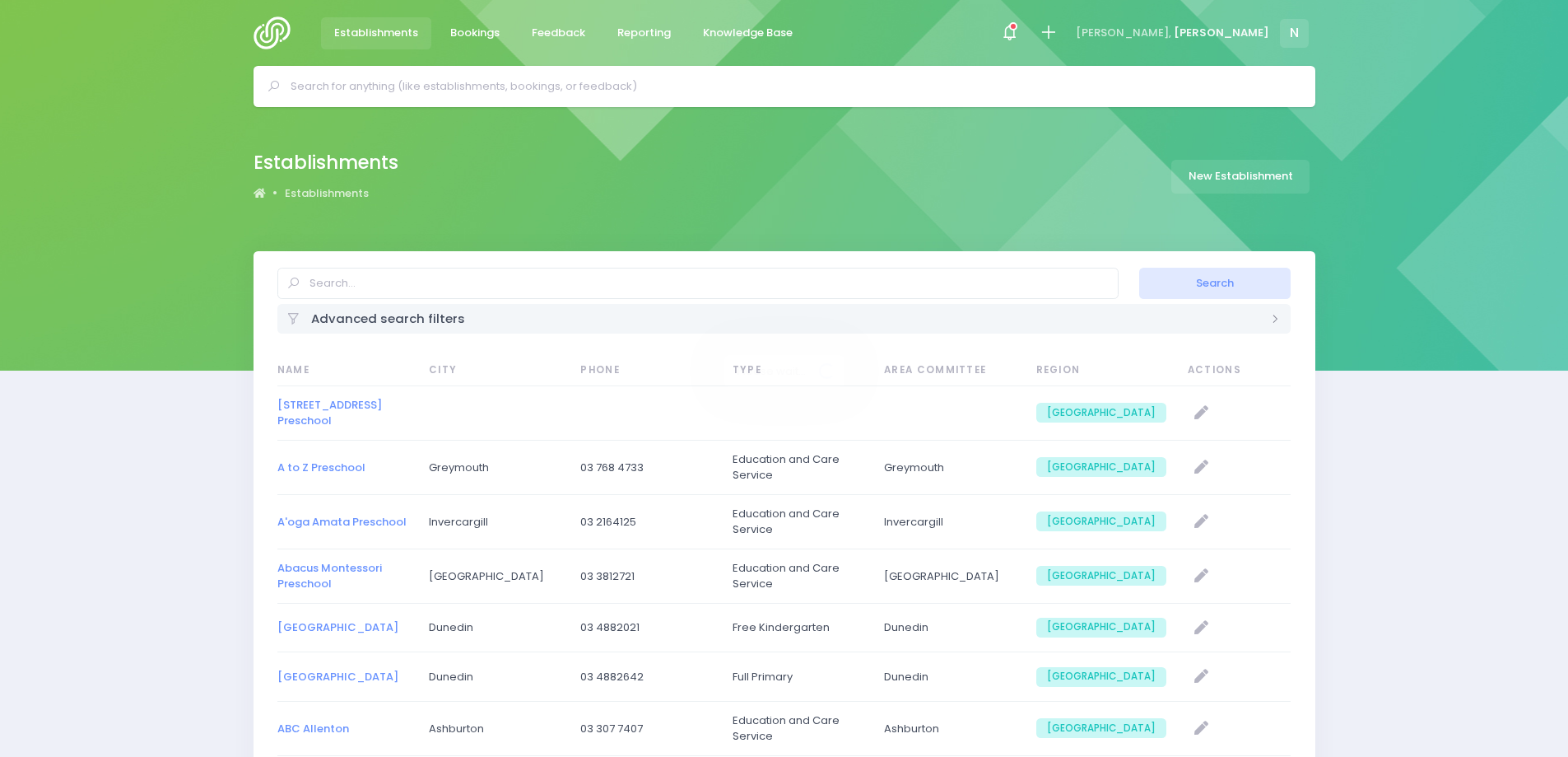
select select "20"
click at [469, 93] on input "text" at bounding box center [792, 85] width 1002 height 24
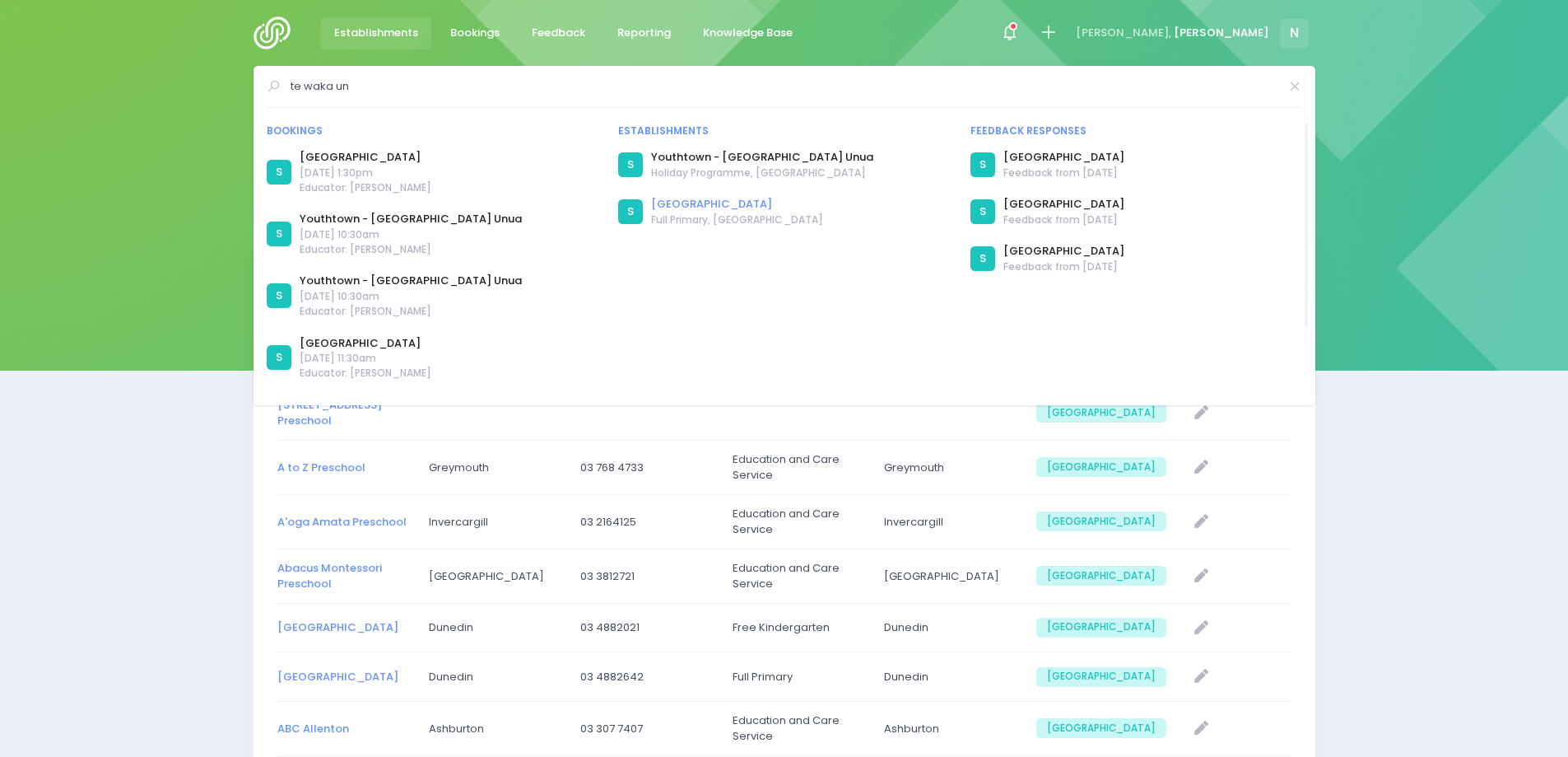
type input "te waka un"
click at [719, 205] on link "[GEOGRAPHIC_DATA]" at bounding box center [737, 204] width 172 height 16
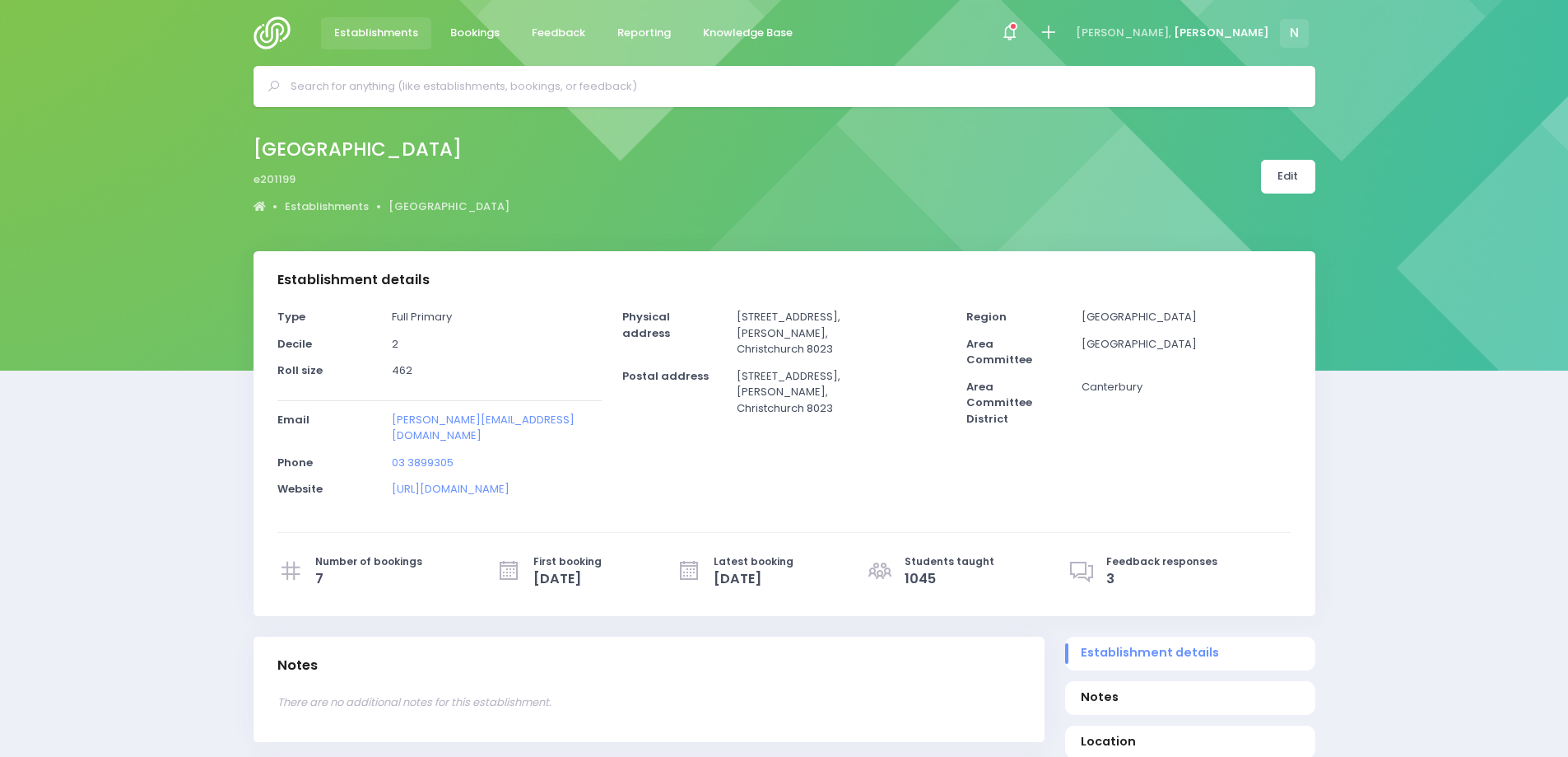
select select "5"
click at [1270, 178] on link "Edit" at bounding box center [1289, 176] width 54 height 34
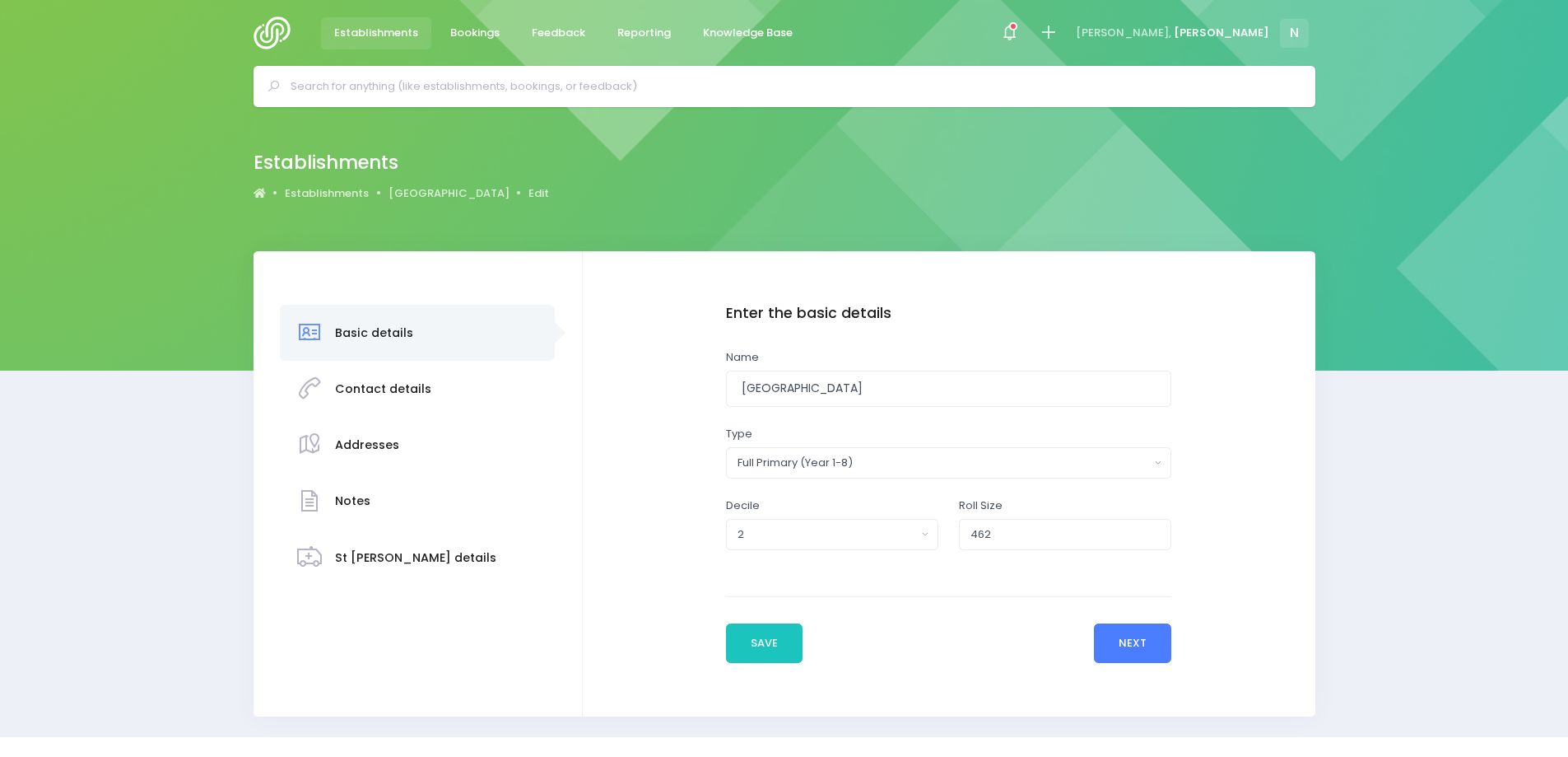
click at [1146, 646] on button "Next" at bounding box center [1133, 643] width 78 height 40
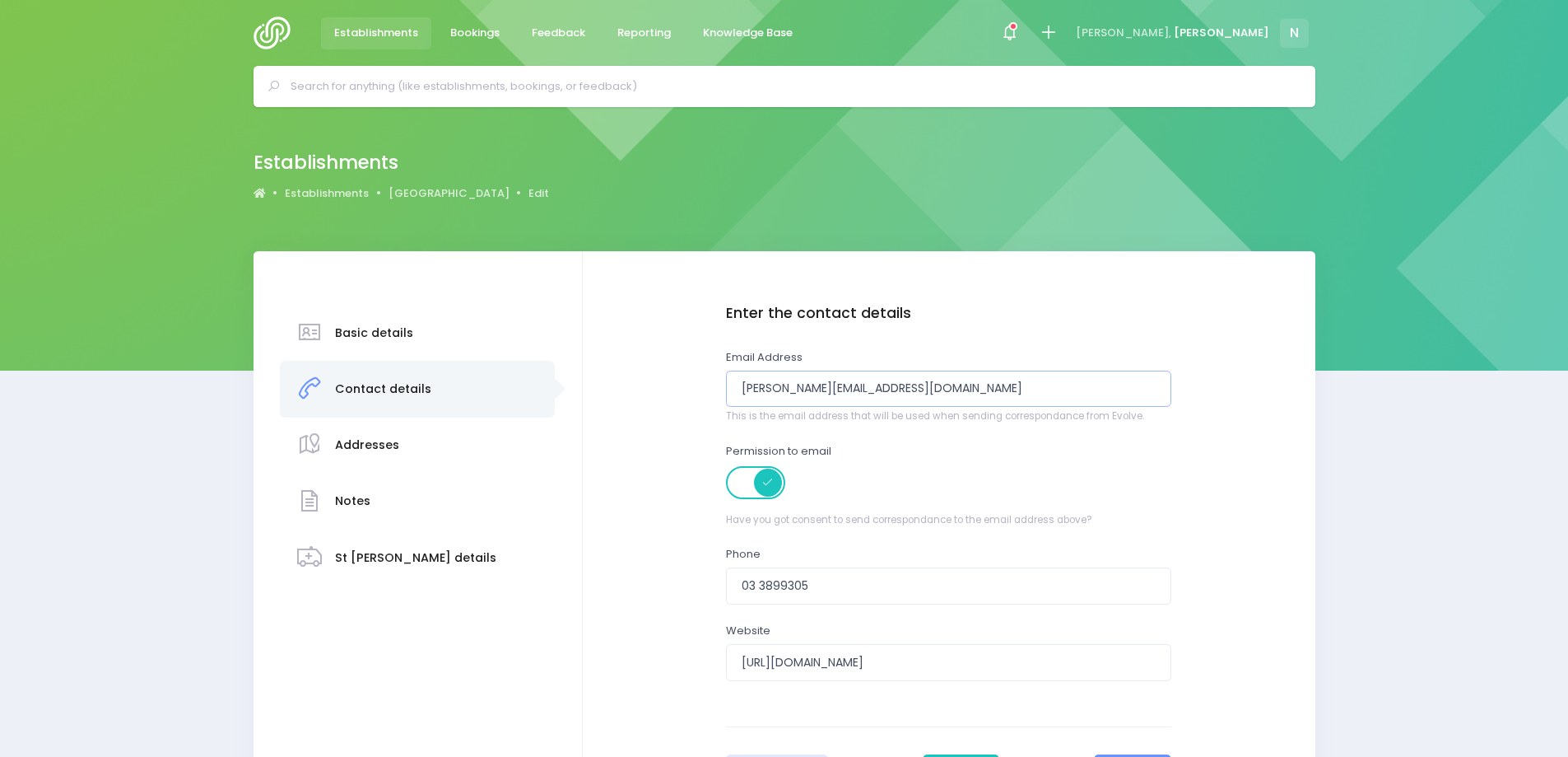
drag, startPoint x: 775, startPoint y: 386, endPoint x: 692, endPoint y: 389, distance: 83.1
click at [693, 389] on div "Enter the basic details Name Te Waka Unua School Type Casual-Education and Care…" at bounding box center [949, 549] width 700 height 489
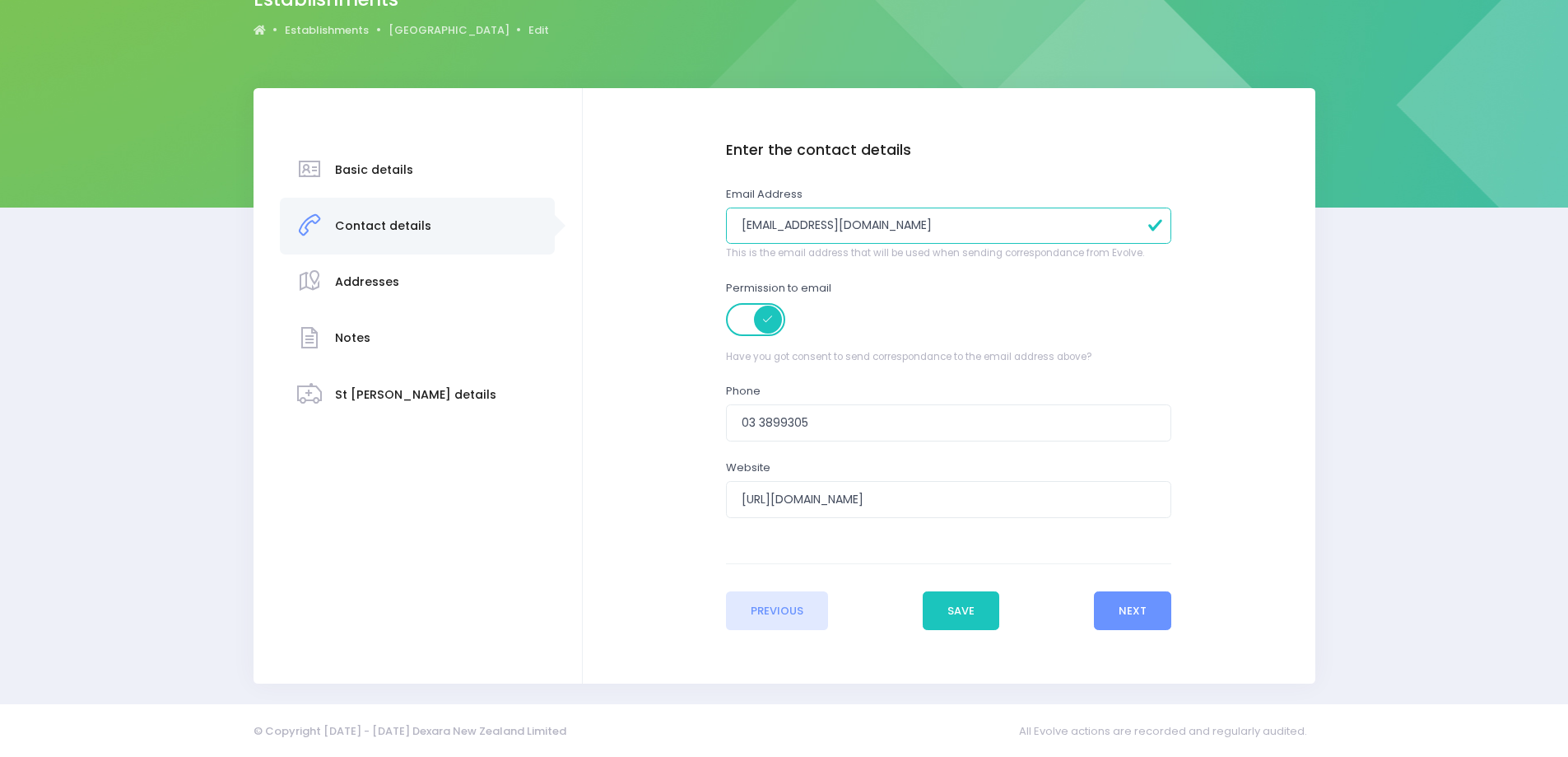
scroll to position [164, 0]
type input "lyaxley@tewaka.school.nz"
click at [1121, 605] on button "Next" at bounding box center [1133, 610] width 78 height 40
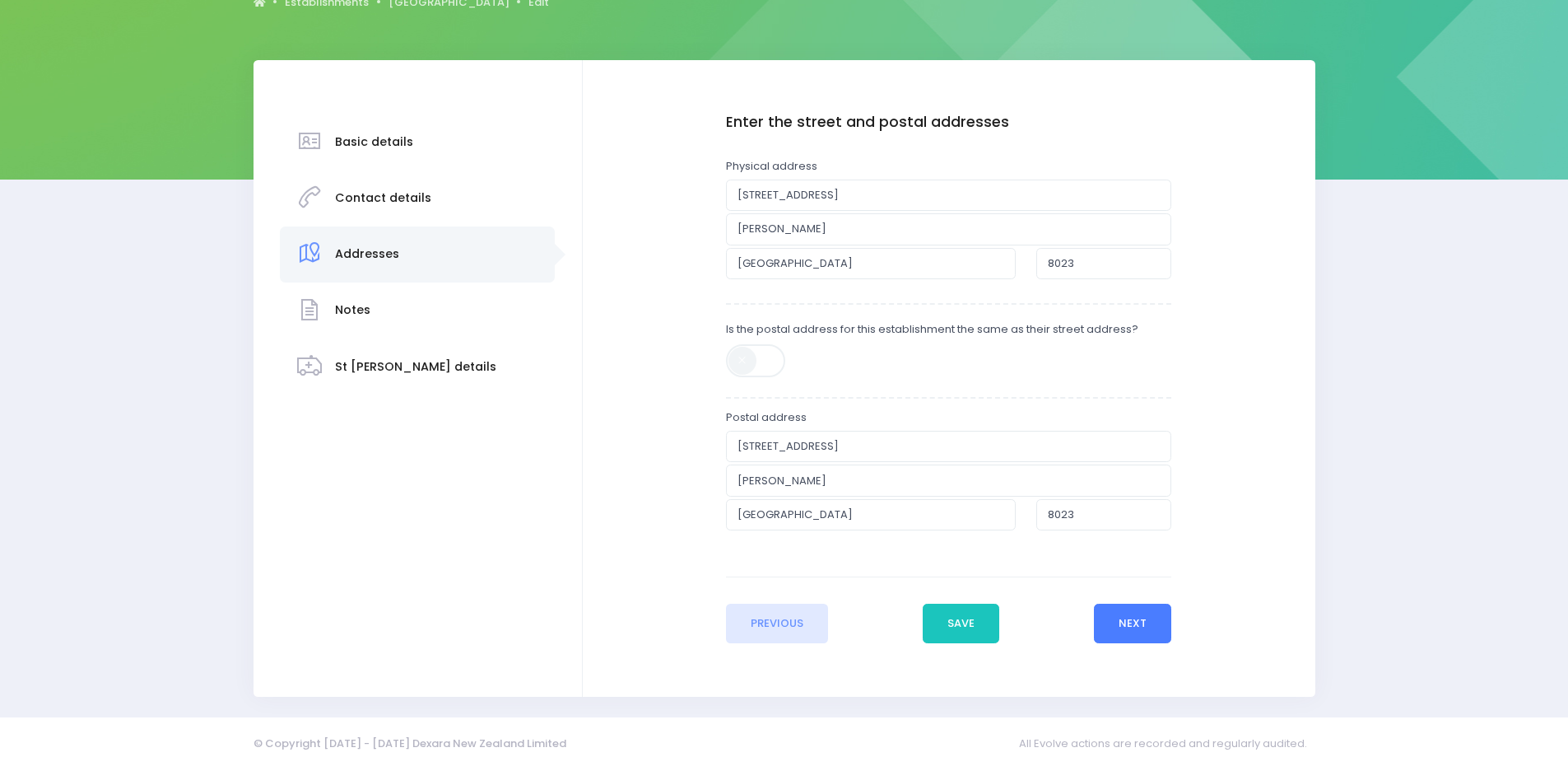
scroll to position [205, 0]
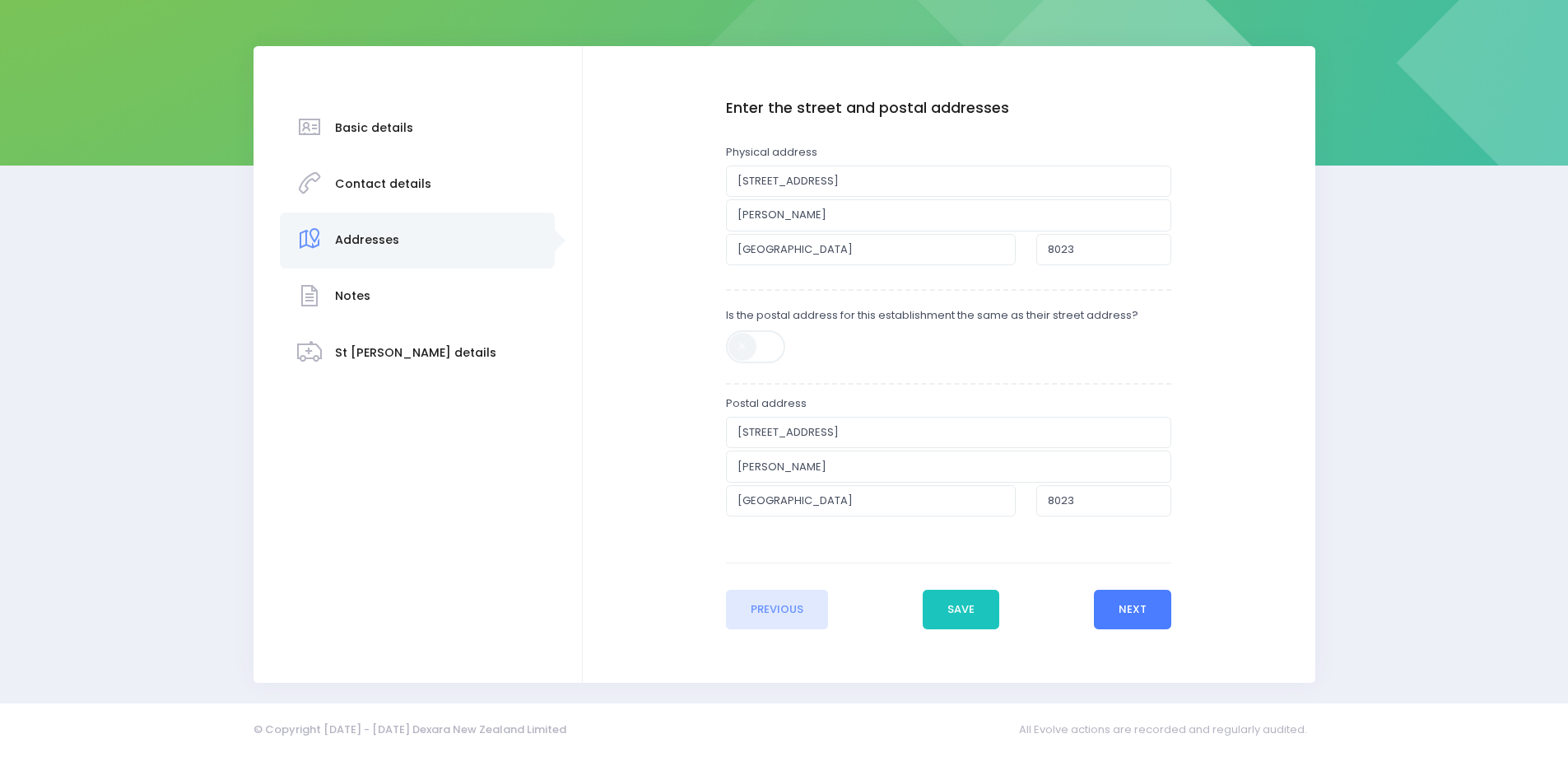
click at [1119, 606] on button "Next" at bounding box center [1133, 609] width 78 height 40
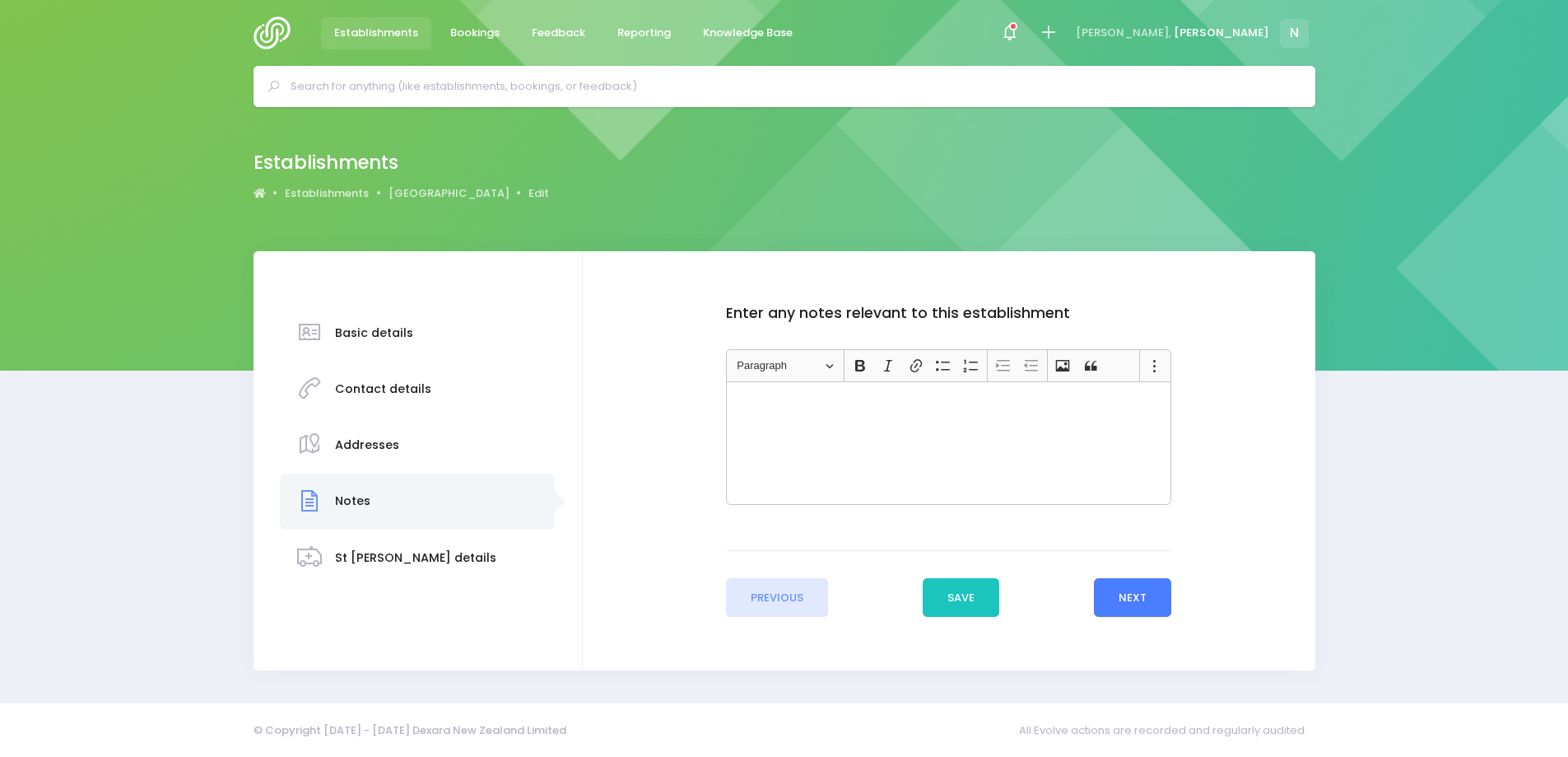
scroll to position [0, 0]
click at [1137, 608] on button "Next" at bounding box center [1139, 597] width 78 height 40
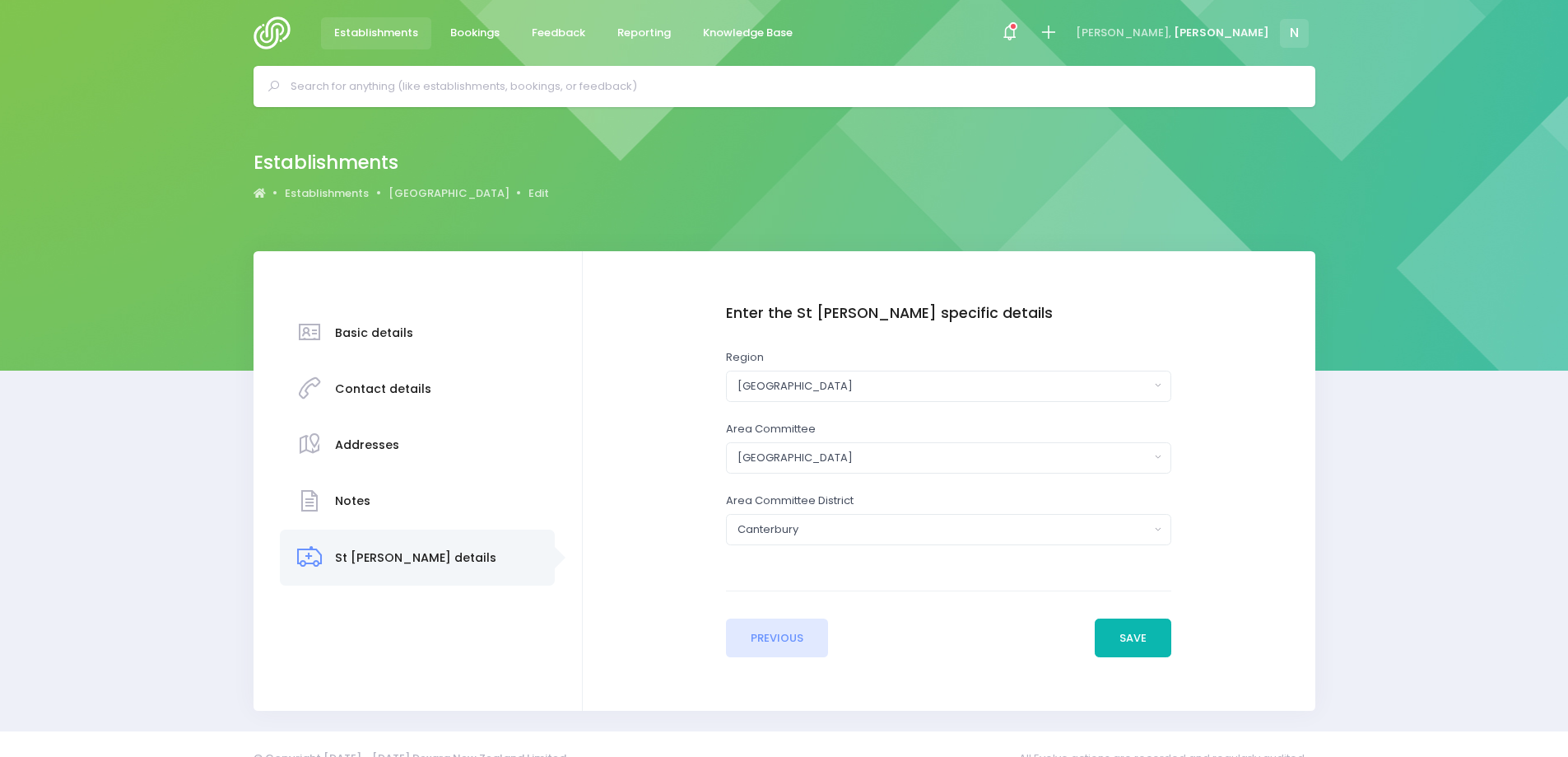
click at [1141, 637] on button "Save" at bounding box center [1134, 638] width 78 height 40
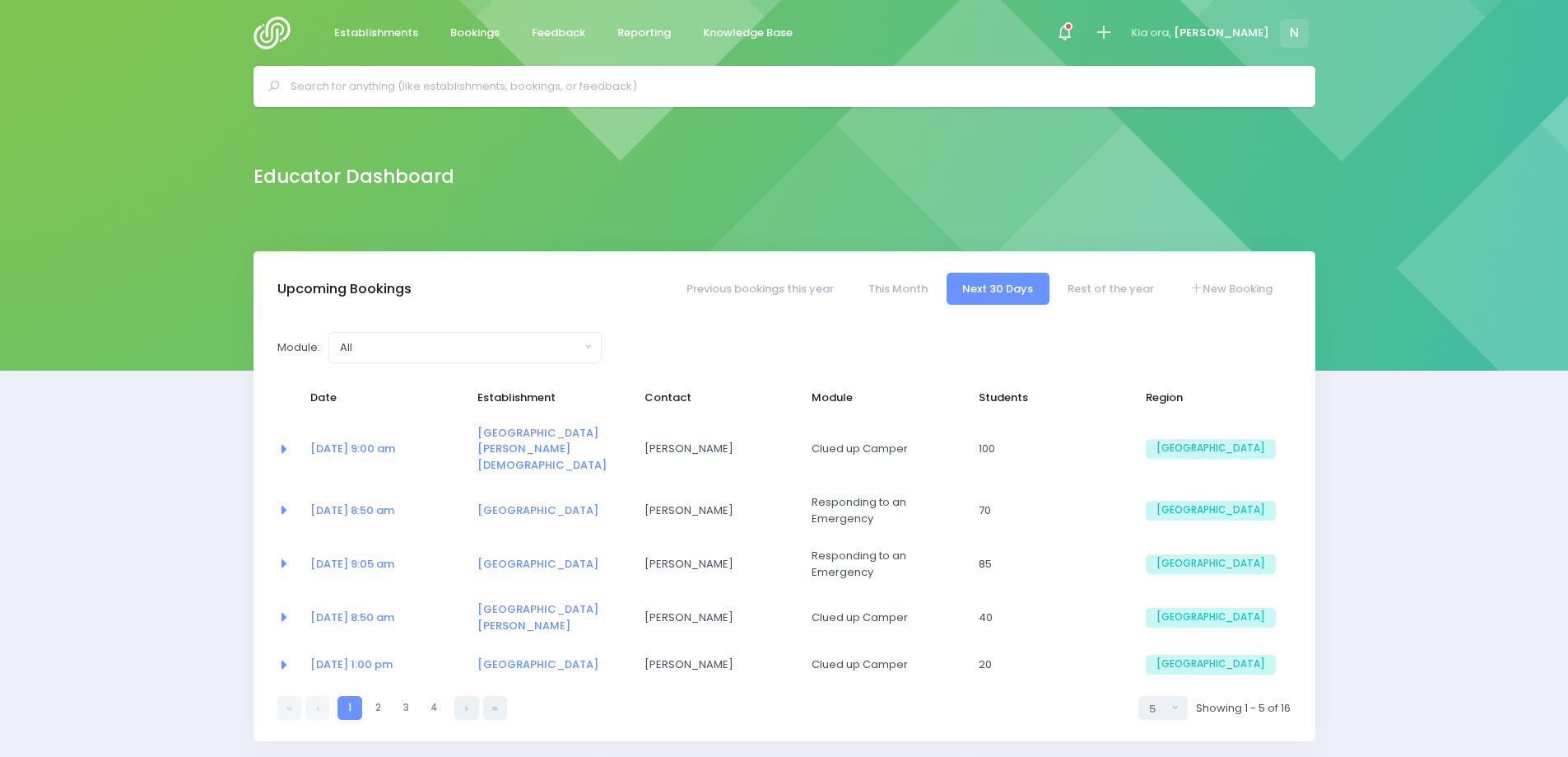
select select "5"
click at [483, 81] on input "text" at bounding box center [792, 85] width 1002 height 24
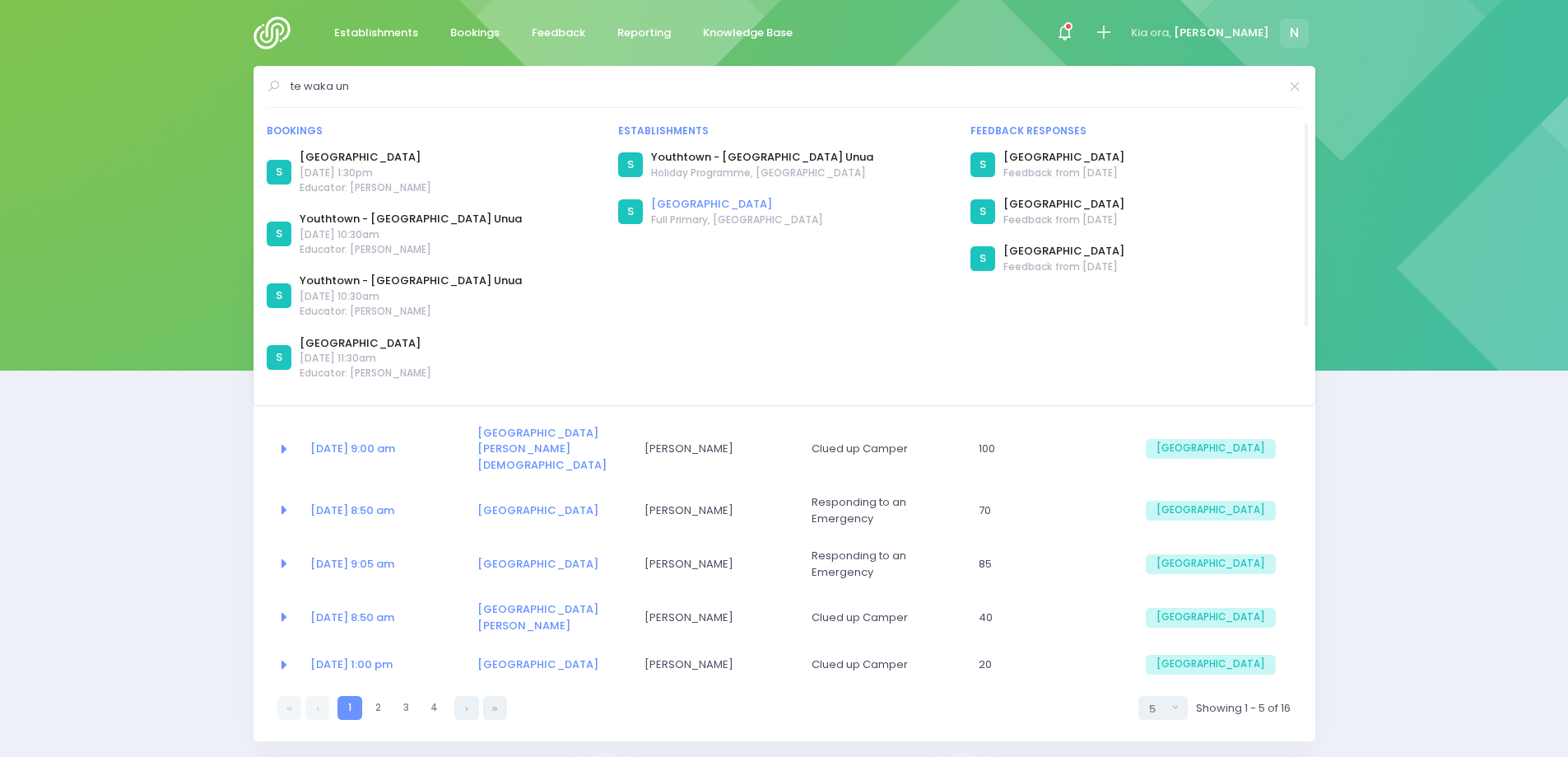
type input "te waka un"
click at [720, 204] on link "[GEOGRAPHIC_DATA]" at bounding box center [737, 204] width 172 height 16
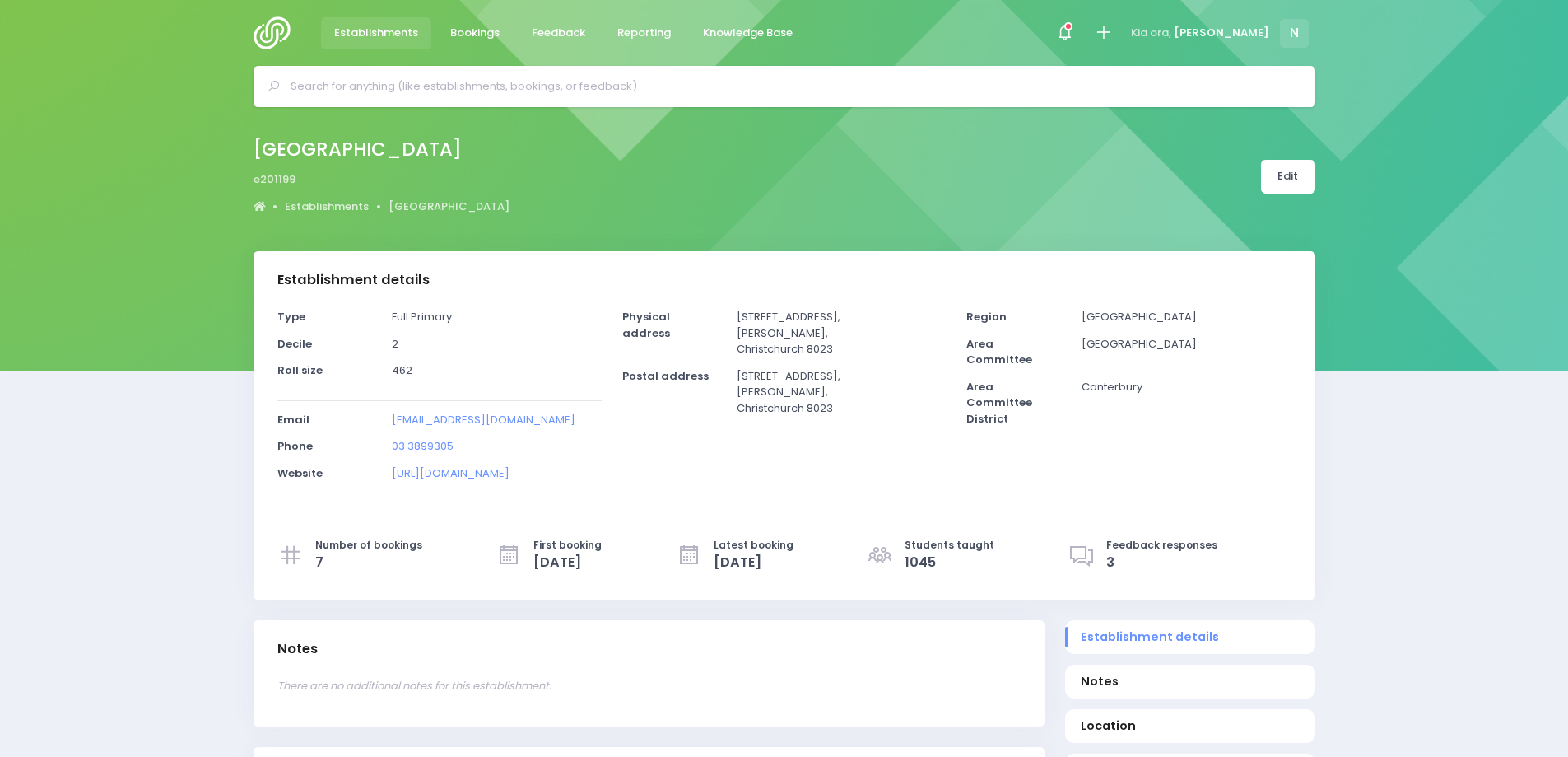
select select "5"
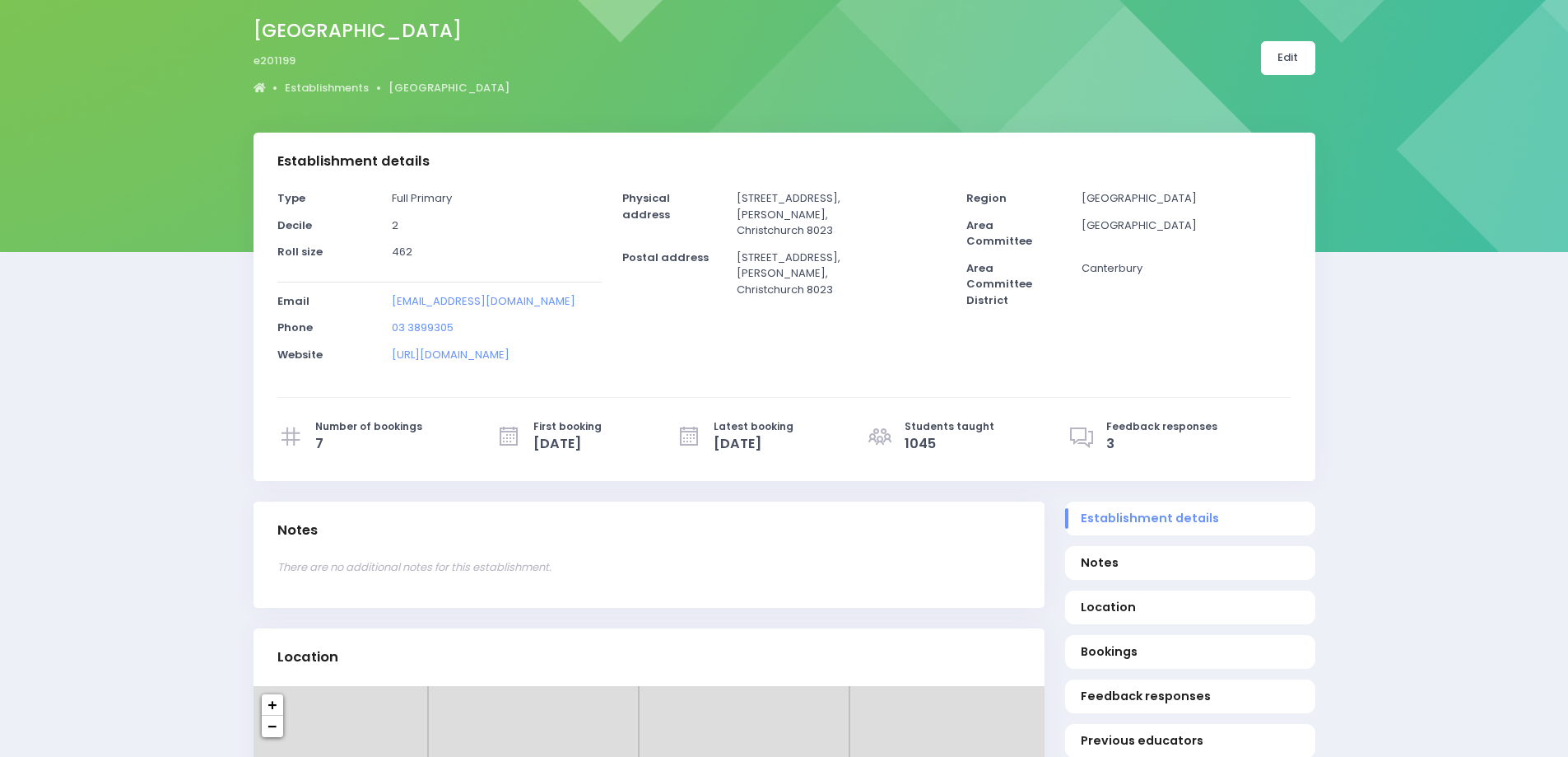
scroll to position [165, 0]
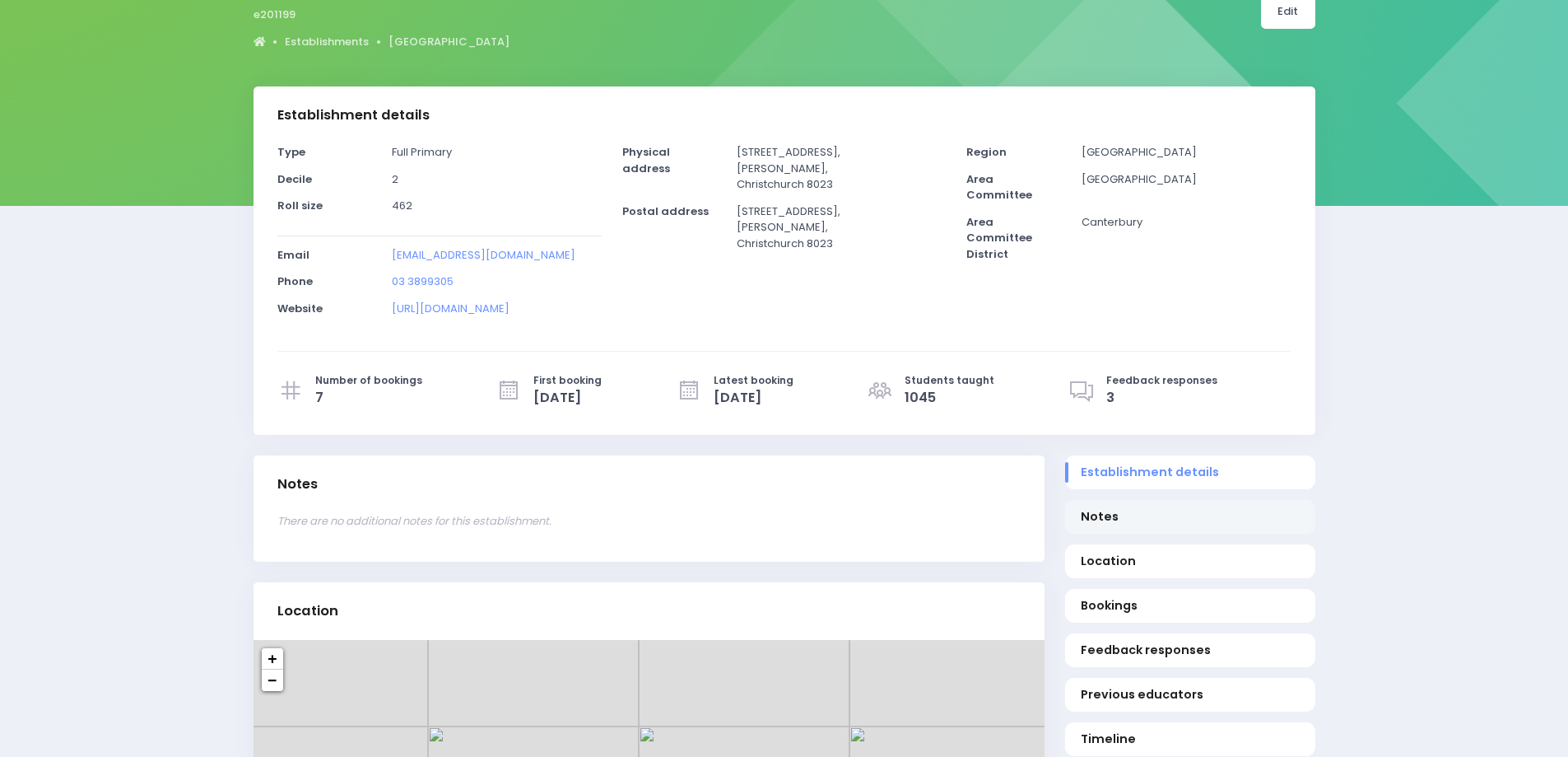
click at [1102, 513] on span "Notes" at bounding box center [1189, 517] width 218 height 17
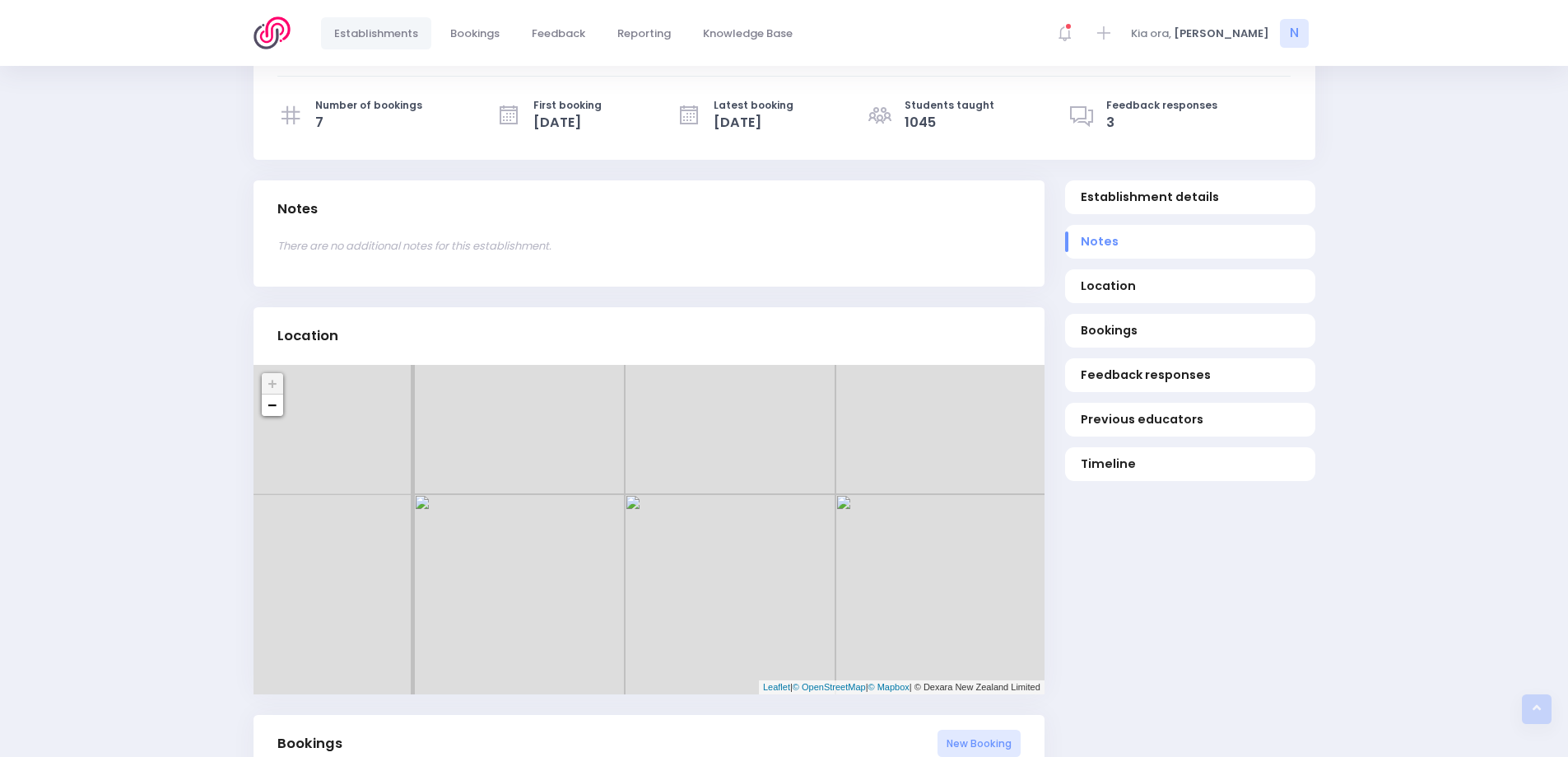
scroll to position [208, 0]
